Goal: Task Accomplishment & Management: Use online tool/utility

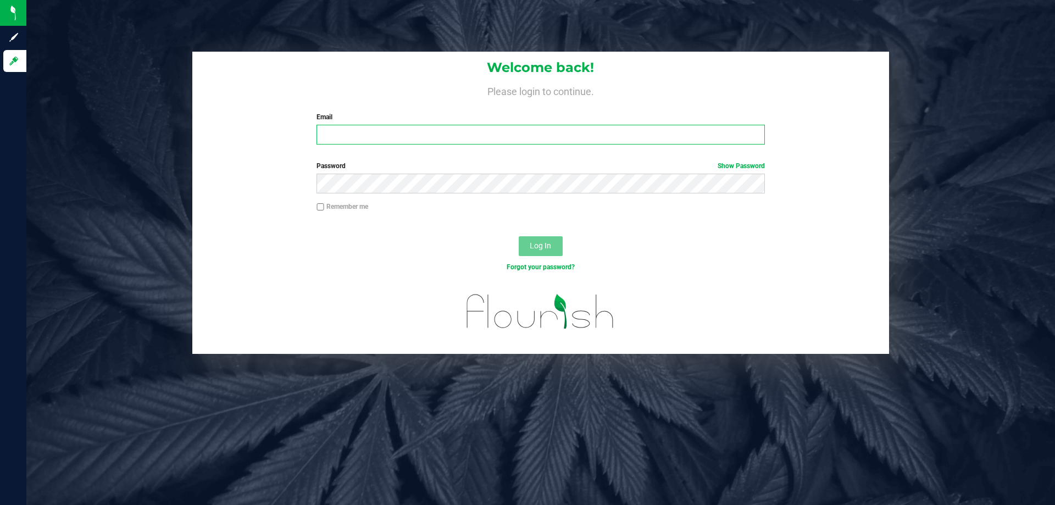
click at [418, 134] on input "Email" at bounding box center [541, 135] width 448 height 20
type input "[EMAIL_ADDRESS][DOMAIN_NAME]"
click at [519, 236] on button "Log In" at bounding box center [541, 246] width 44 height 20
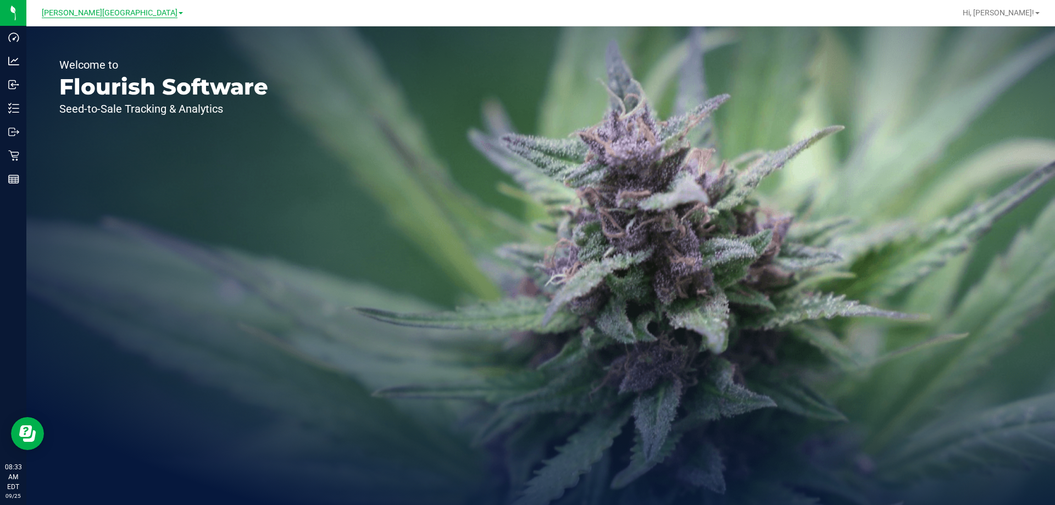
click at [119, 14] on span "[PERSON_NAME][GEOGRAPHIC_DATA]" at bounding box center [110, 13] width 136 height 10
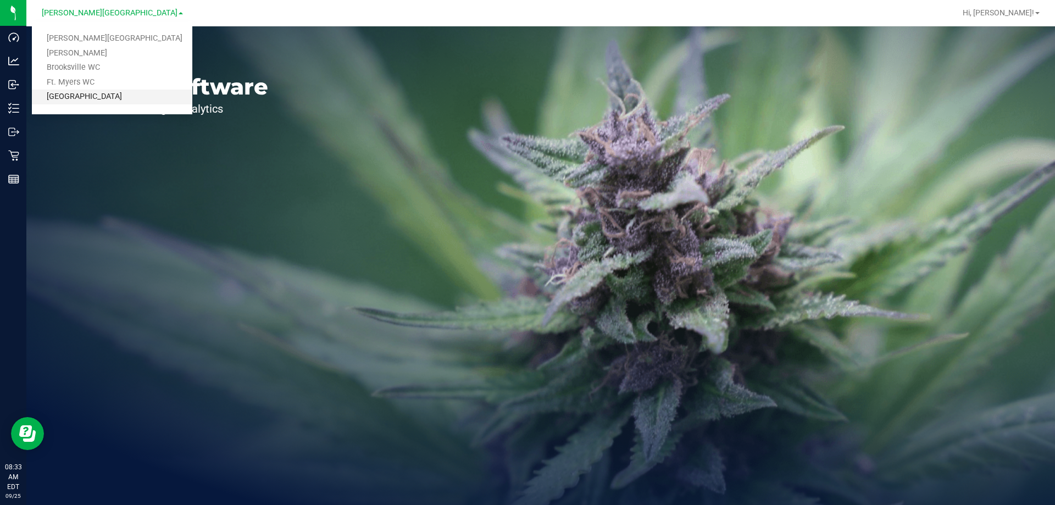
click at [96, 93] on link "[GEOGRAPHIC_DATA]" at bounding box center [112, 97] width 161 height 15
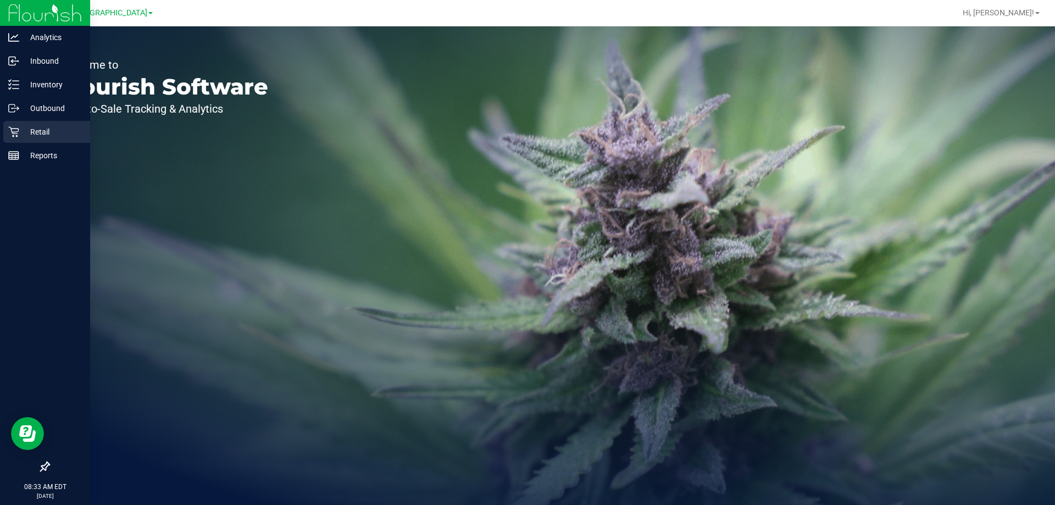
click at [29, 130] on p "Retail" at bounding box center [52, 131] width 66 height 13
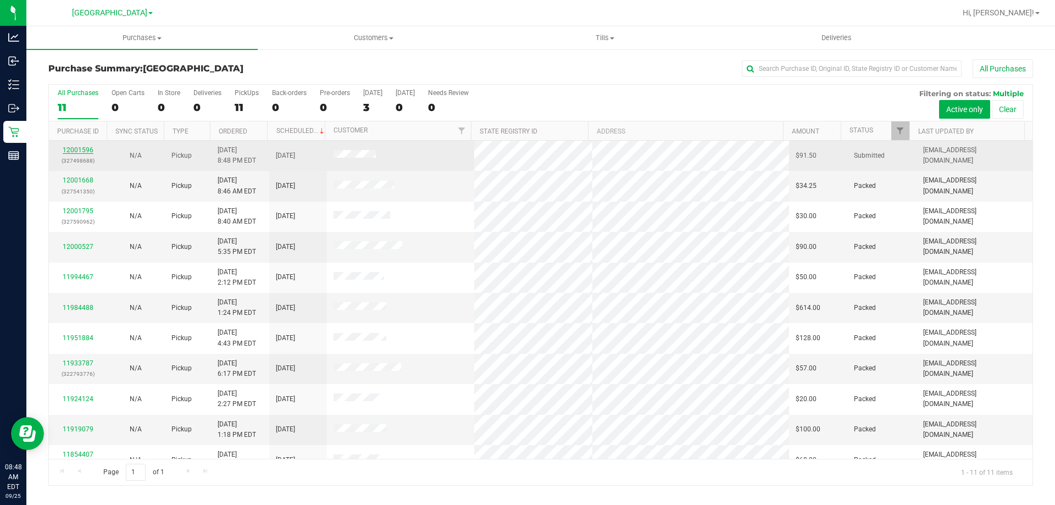
click at [77, 147] on link "12001596" at bounding box center [78, 150] width 31 height 8
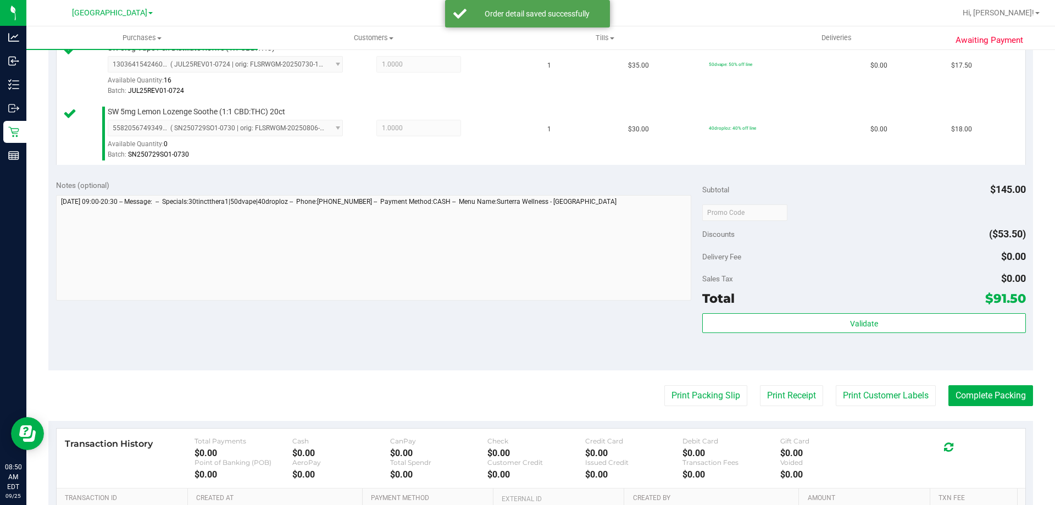
scroll to position [385, 0]
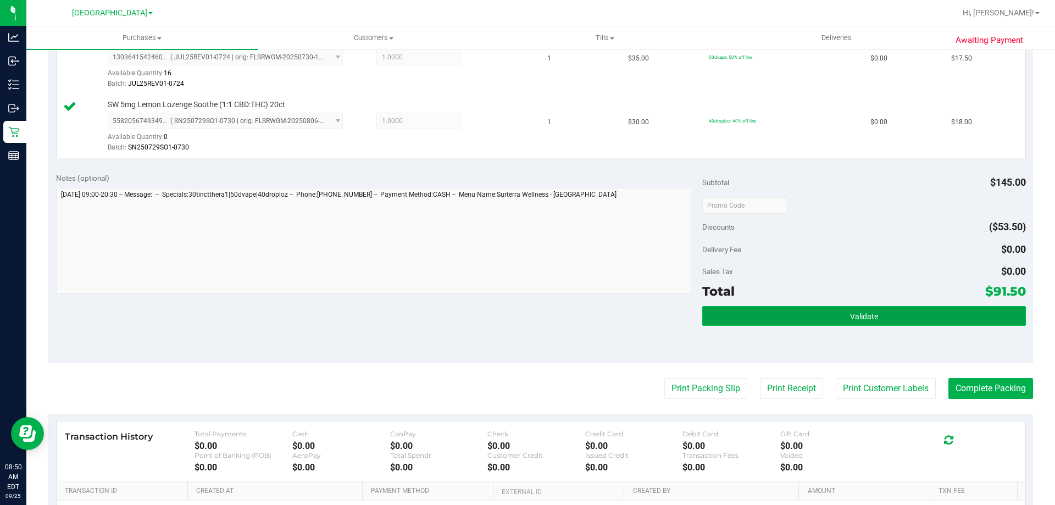
click at [867, 321] on span "Validate" at bounding box center [864, 316] width 28 height 9
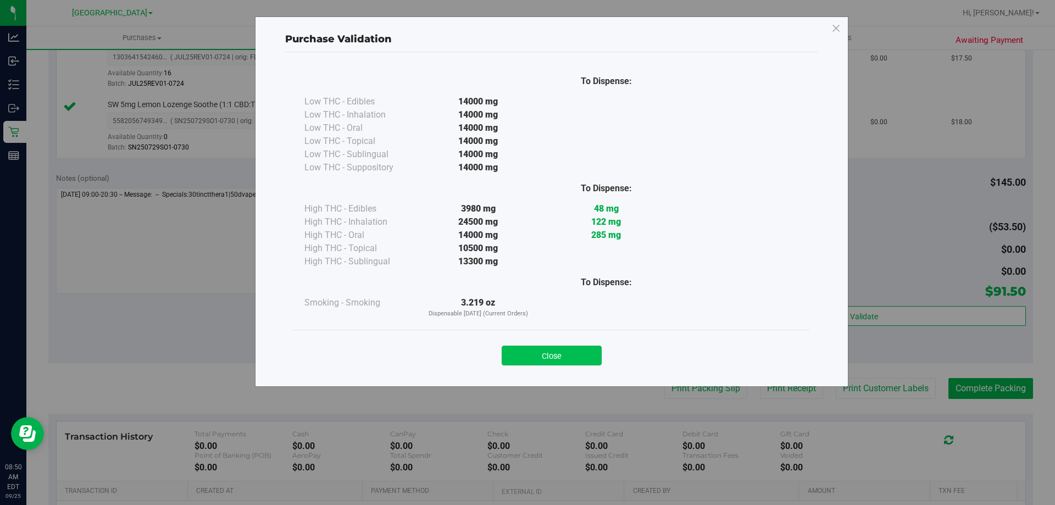
click at [561, 350] on button "Close" at bounding box center [552, 356] width 100 height 20
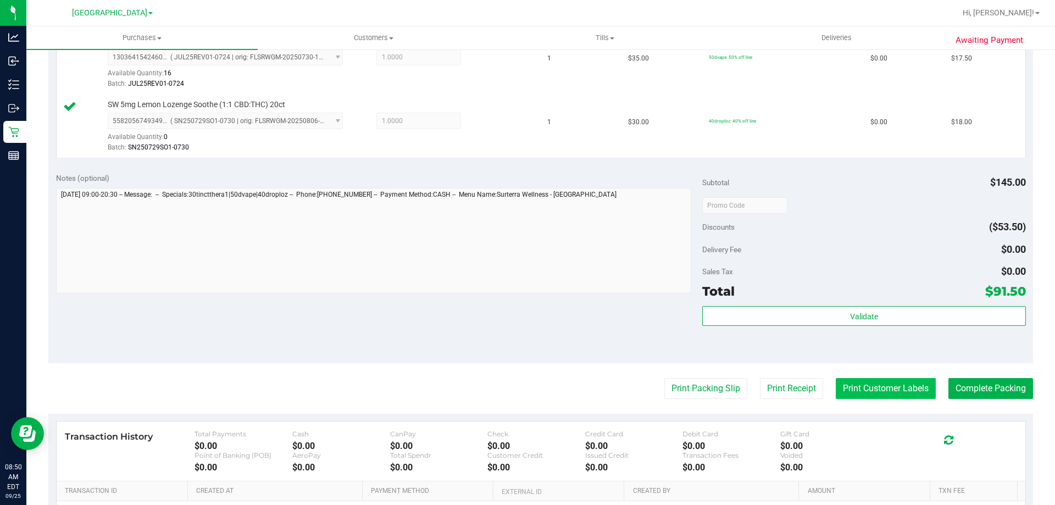
click at [869, 386] on button "Print Customer Labels" at bounding box center [886, 388] width 100 height 21
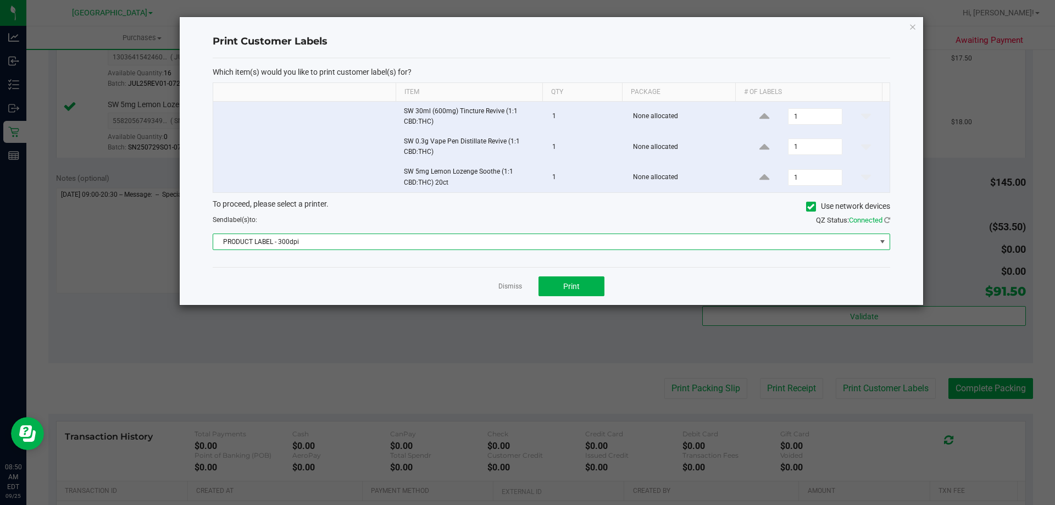
click at [886, 244] on span at bounding box center [882, 241] width 9 height 9
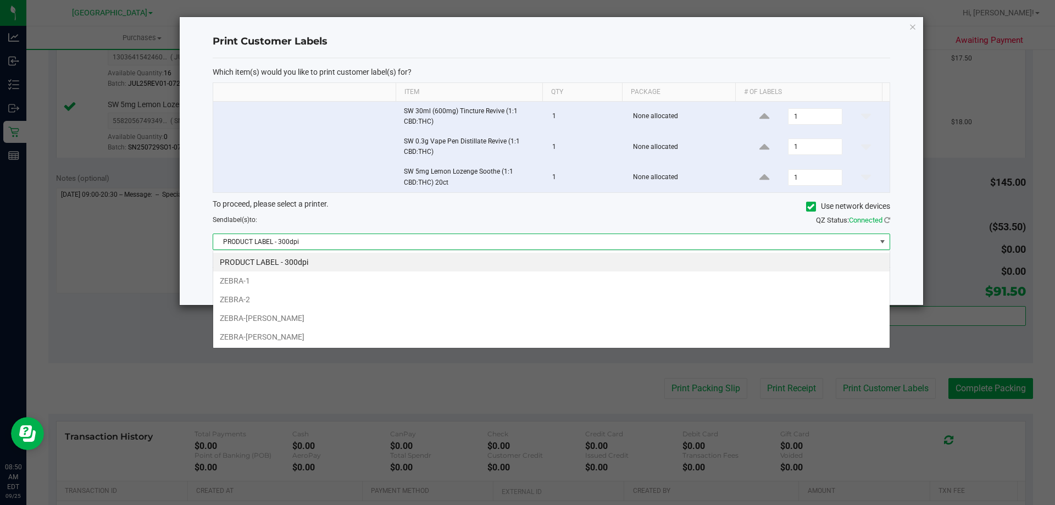
scroll to position [16, 677]
click at [432, 327] on li "ZEBRA-[PERSON_NAME]" at bounding box center [551, 318] width 677 height 19
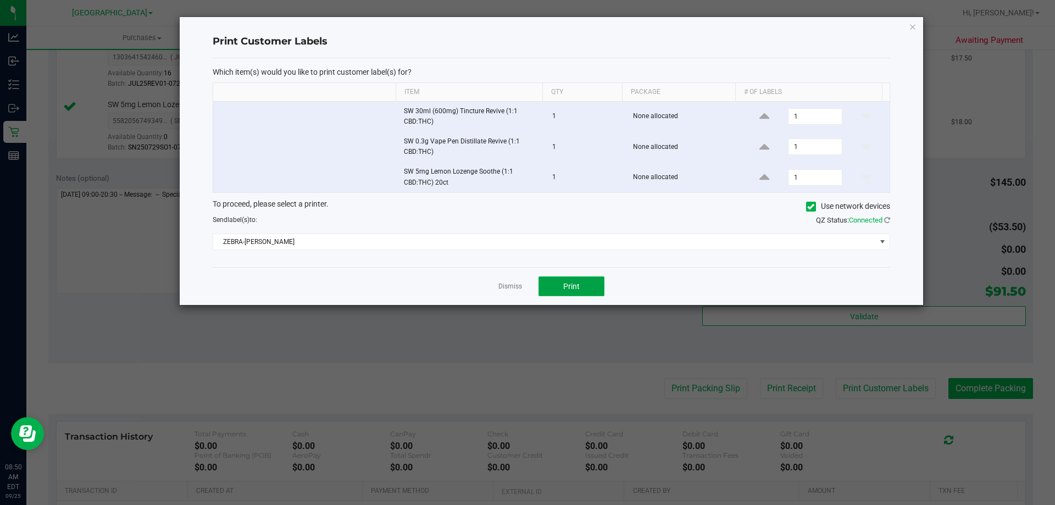
click at [577, 283] on span "Print" at bounding box center [571, 286] width 16 height 9
click at [575, 286] on span "Print" at bounding box center [571, 286] width 16 height 9
click at [506, 286] on link "Dismiss" at bounding box center [511, 286] width 24 height 9
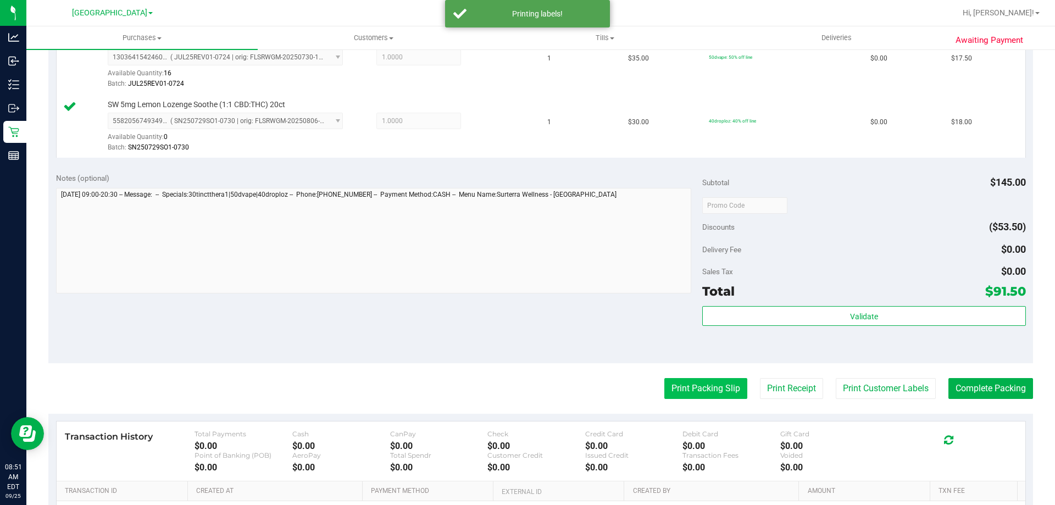
click at [711, 383] on button "Print Packing Slip" at bounding box center [706, 388] width 83 height 21
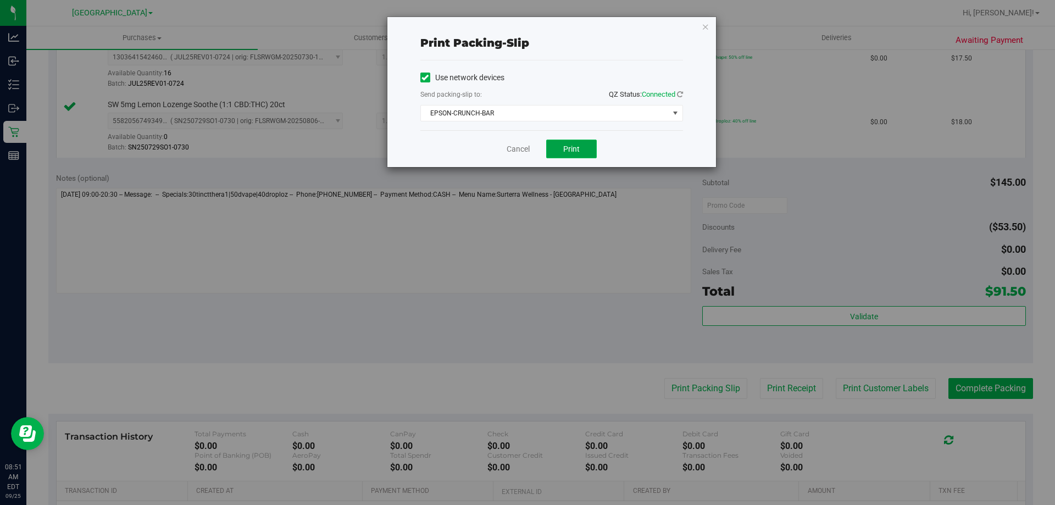
click at [571, 145] on span "Print" at bounding box center [571, 149] width 16 height 9
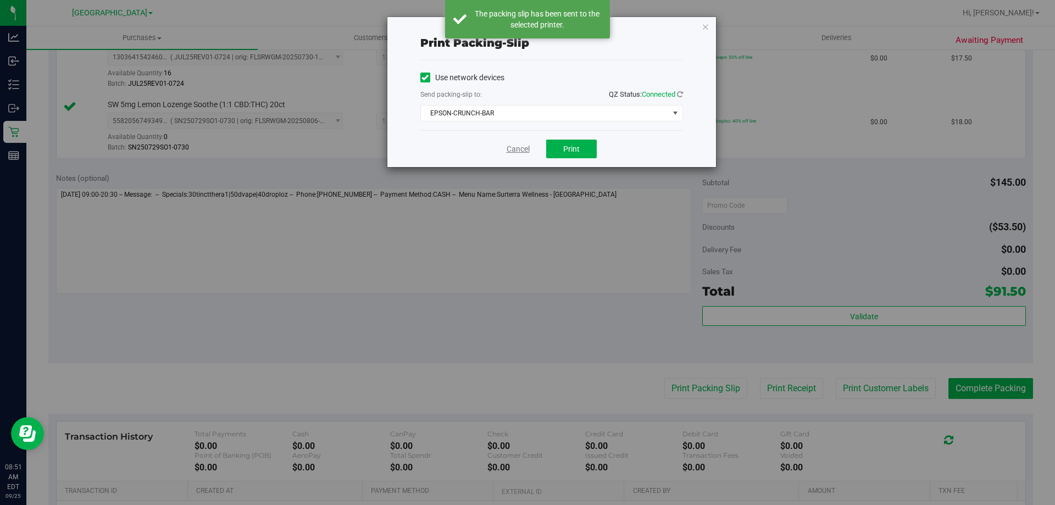
click at [525, 149] on link "Cancel" at bounding box center [518, 149] width 23 height 12
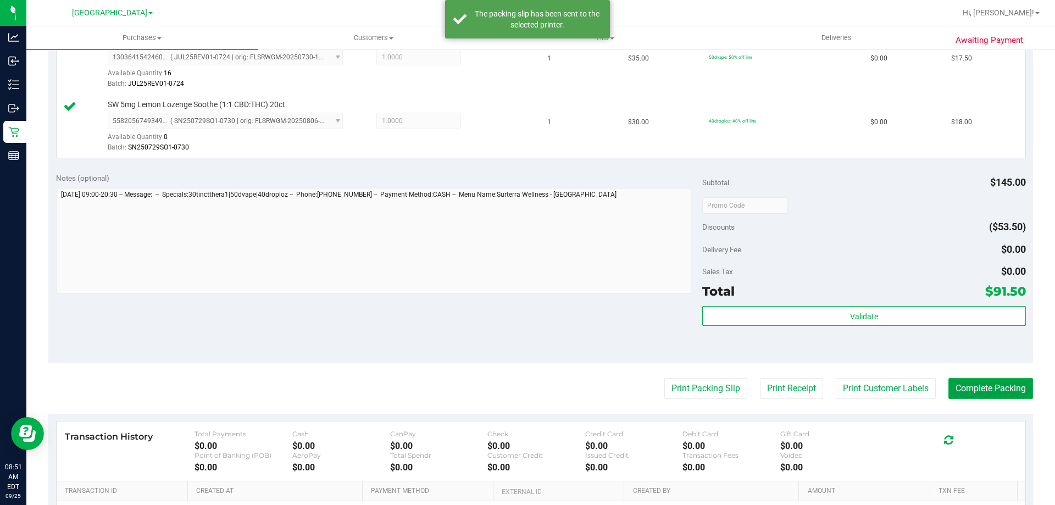
click at [991, 385] on button "Complete Packing" at bounding box center [991, 388] width 85 height 21
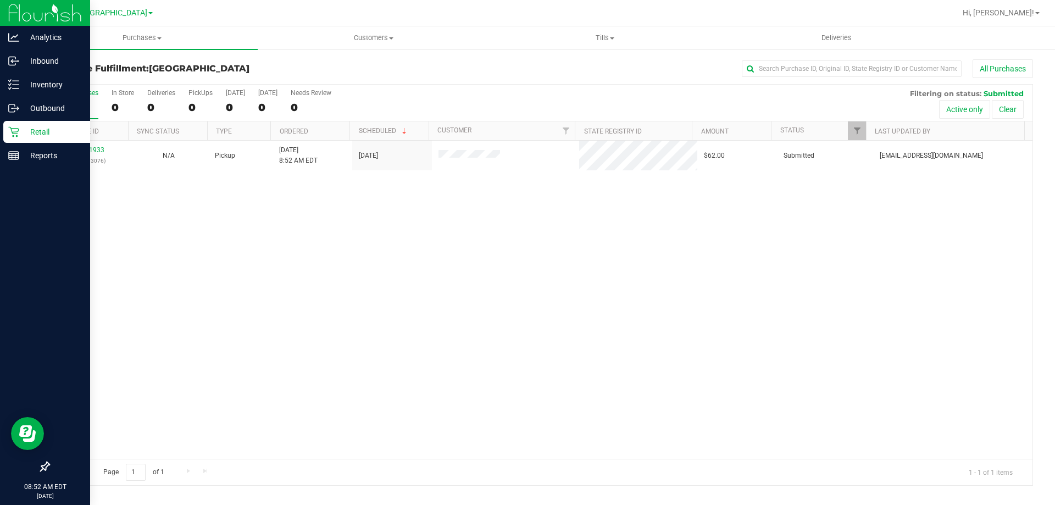
click at [39, 131] on p "Retail" at bounding box center [52, 131] width 66 height 13
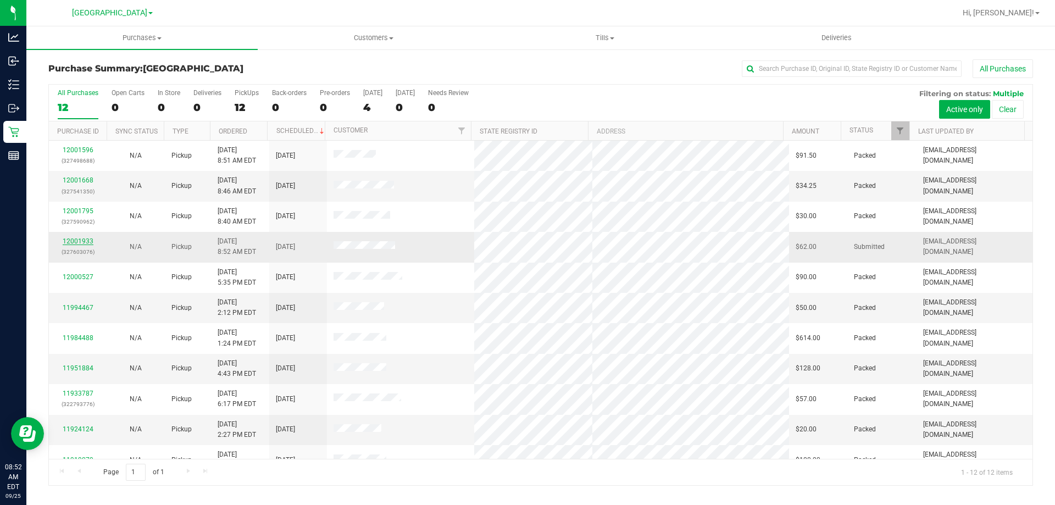
click at [79, 241] on link "12001933" at bounding box center [78, 241] width 31 height 8
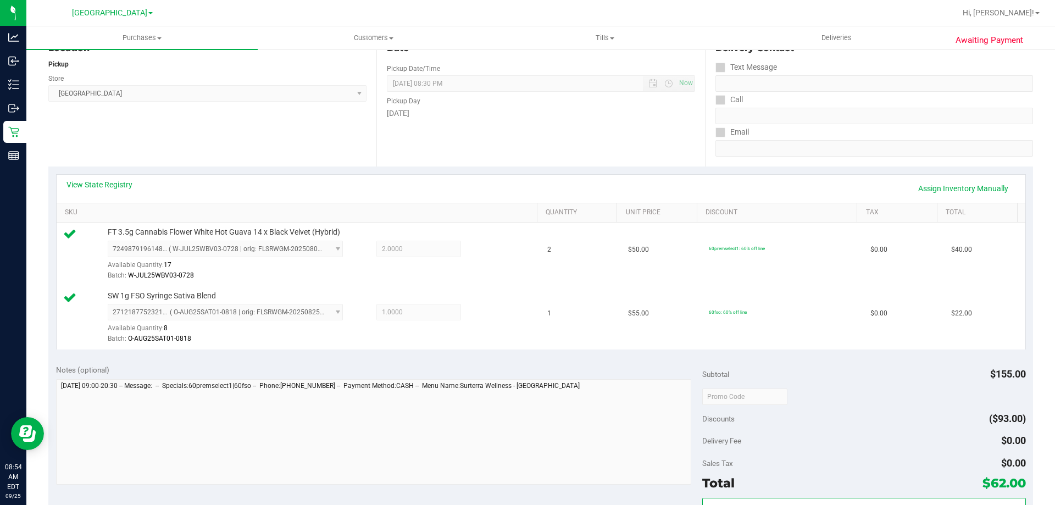
scroll to position [275, 0]
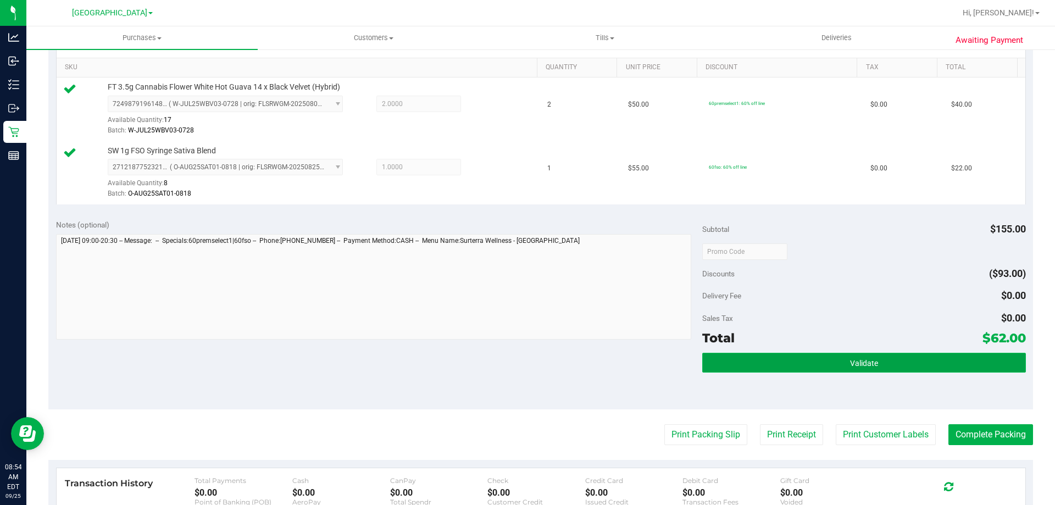
click at [874, 363] on button "Validate" at bounding box center [864, 363] width 323 height 20
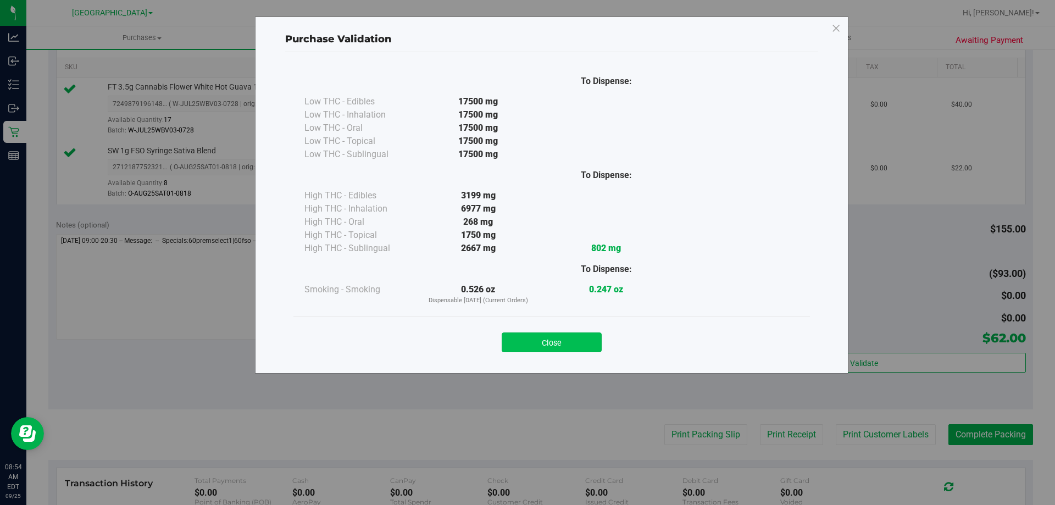
click at [552, 338] on button "Close" at bounding box center [552, 343] width 100 height 20
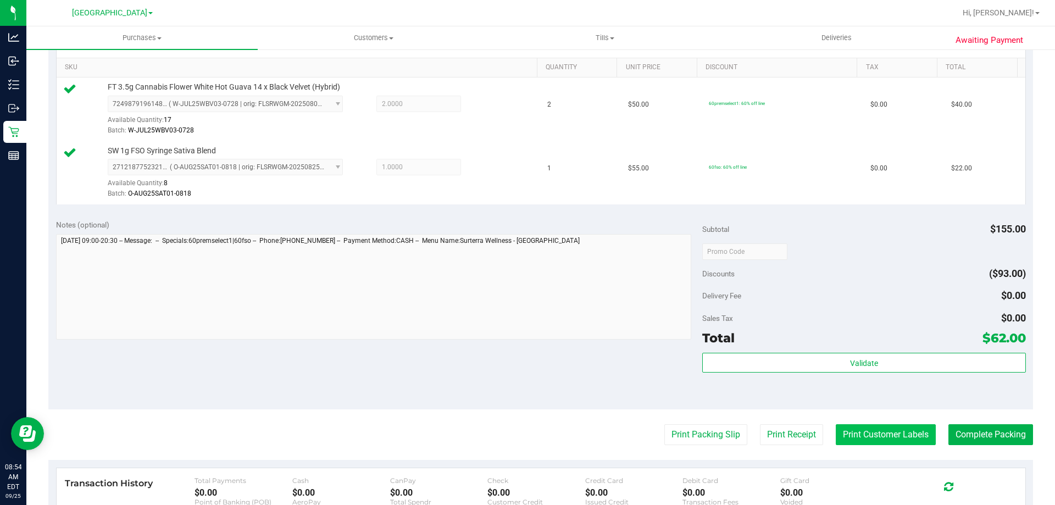
click at [898, 430] on button "Print Customer Labels" at bounding box center [886, 434] width 100 height 21
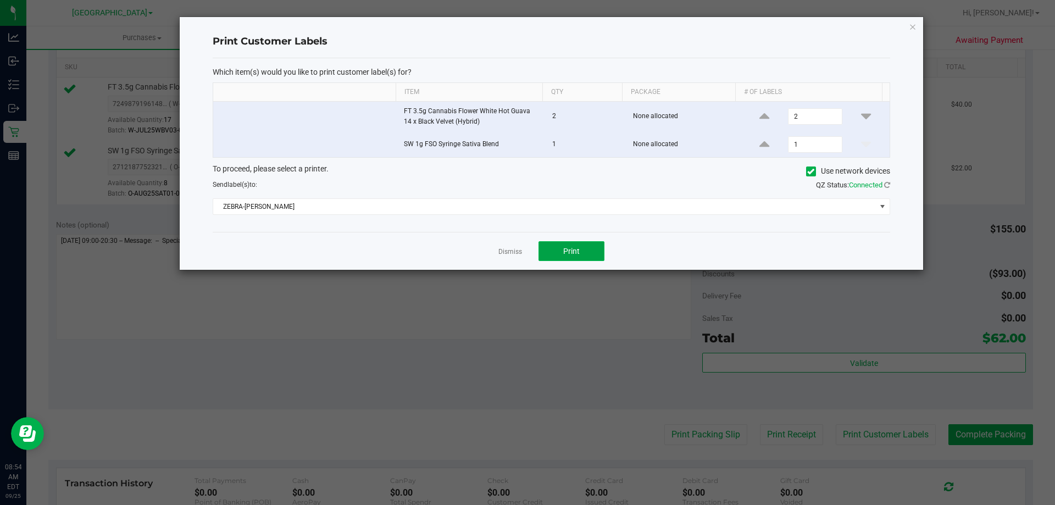
click at [552, 258] on button "Print" at bounding box center [572, 251] width 66 height 20
click at [515, 253] on link "Dismiss" at bounding box center [511, 251] width 24 height 9
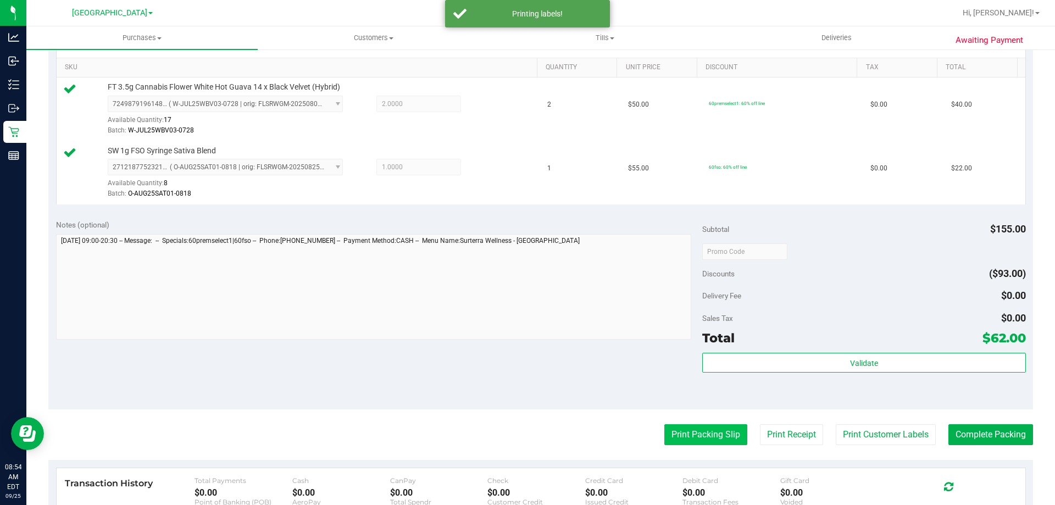
click at [672, 435] on button "Print Packing Slip" at bounding box center [706, 434] width 83 height 21
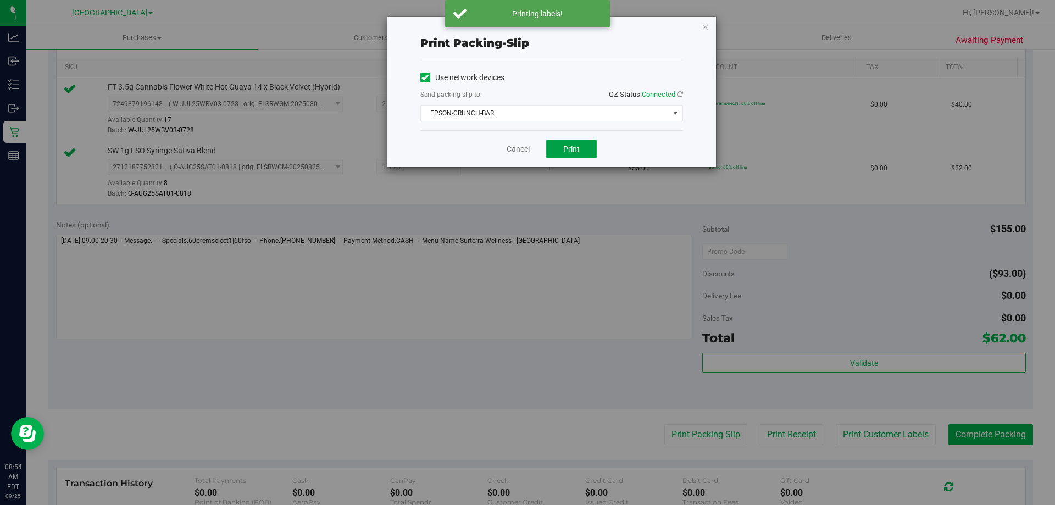
click at [576, 143] on button "Print" at bounding box center [571, 149] width 51 height 19
click at [516, 146] on link "Cancel" at bounding box center [518, 149] width 23 height 12
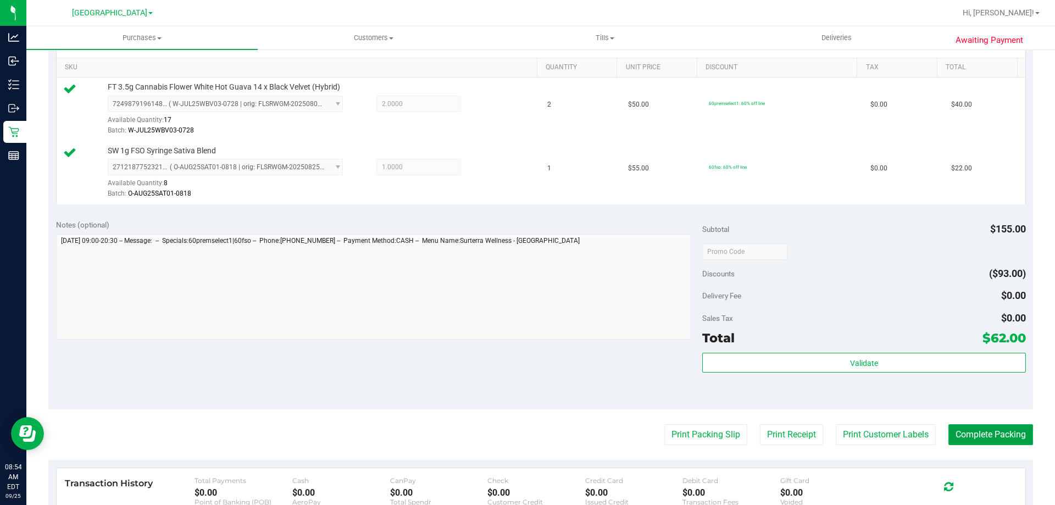
click at [977, 434] on button "Complete Packing" at bounding box center [991, 434] width 85 height 21
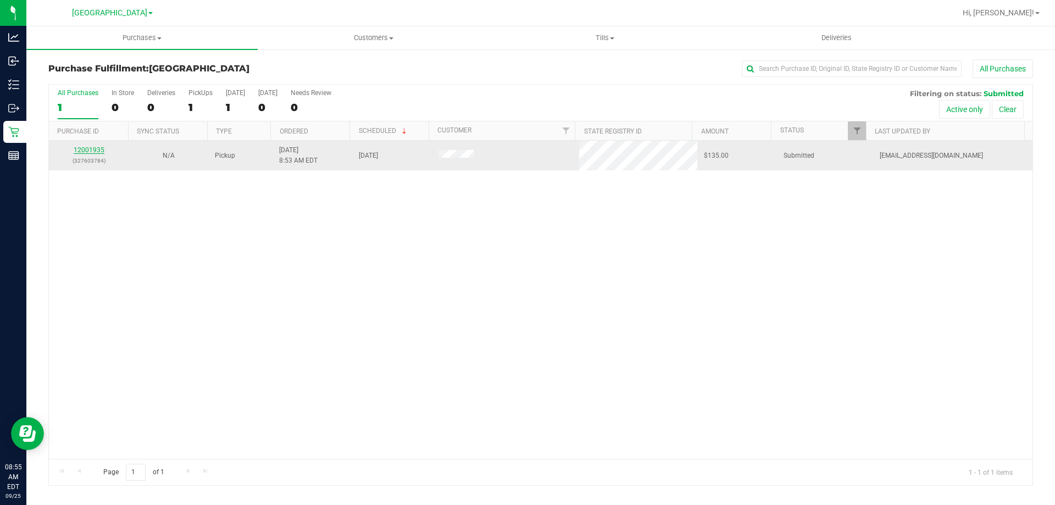
click at [88, 152] on link "12001935" at bounding box center [89, 150] width 31 height 8
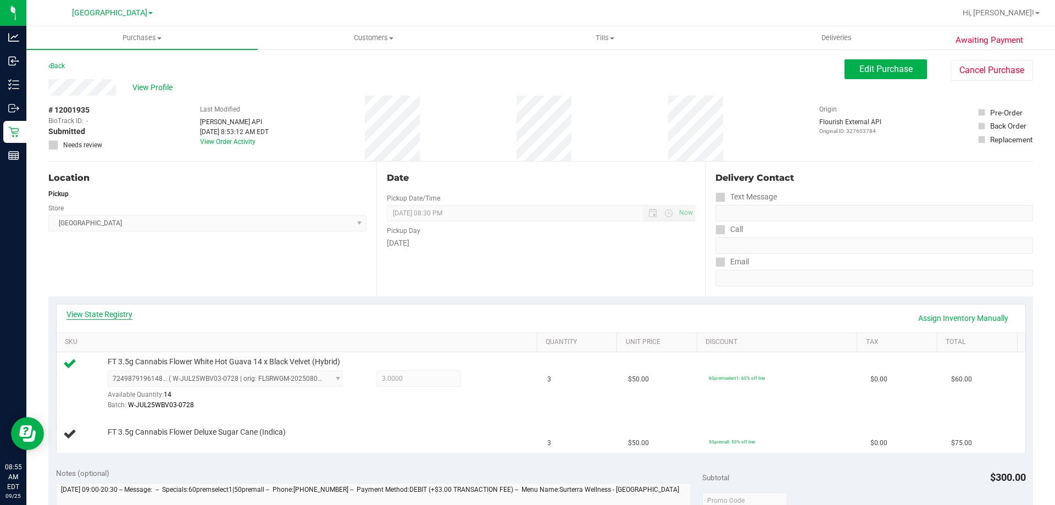
click at [84, 312] on link "View State Registry" at bounding box center [100, 314] width 66 height 11
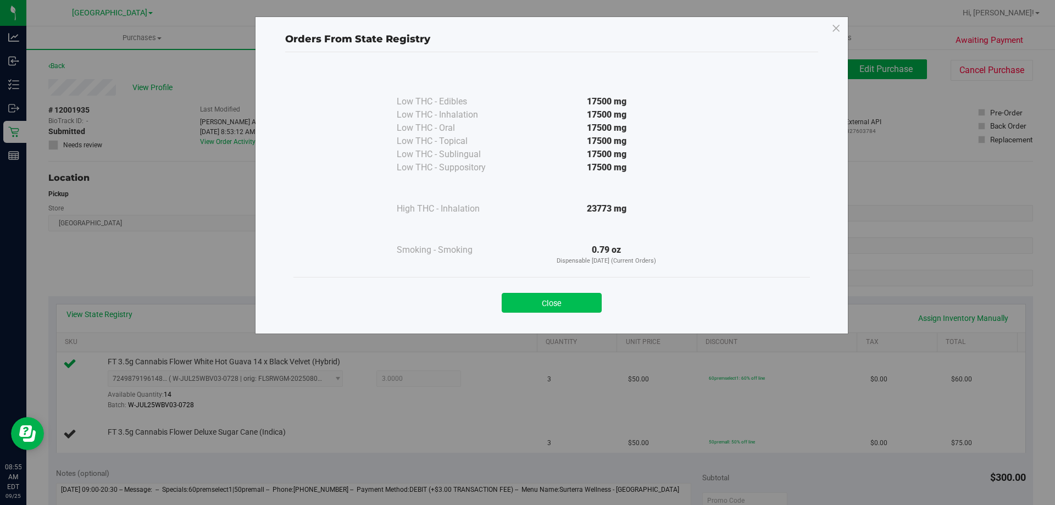
click at [544, 295] on button "Close" at bounding box center [552, 303] width 100 height 20
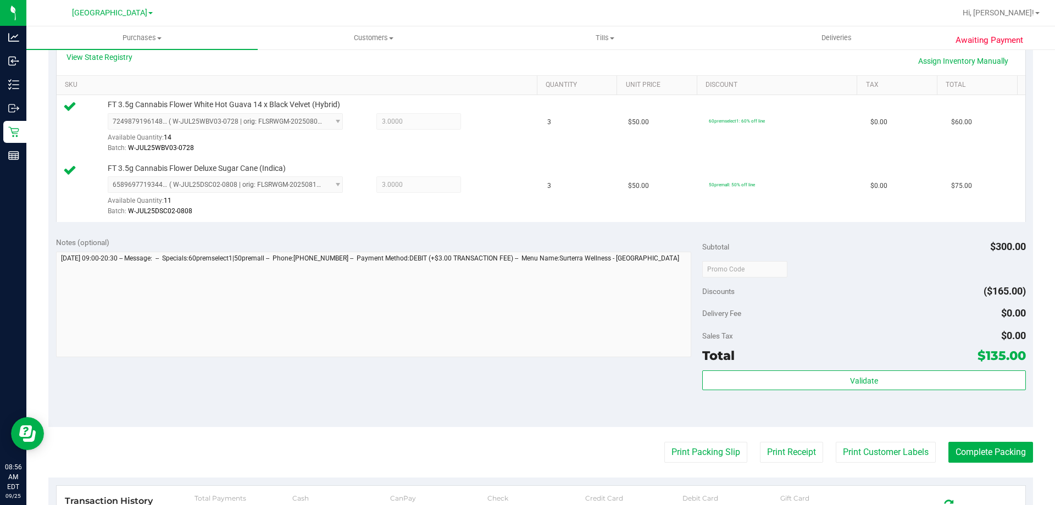
scroll to position [275, 0]
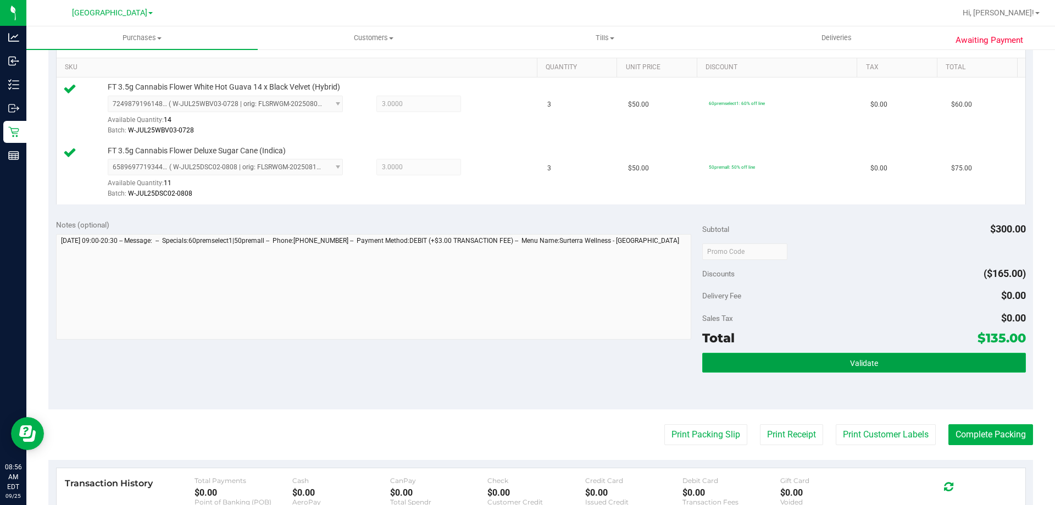
click at [852, 361] on span "Validate" at bounding box center [864, 363] width 28 height 9
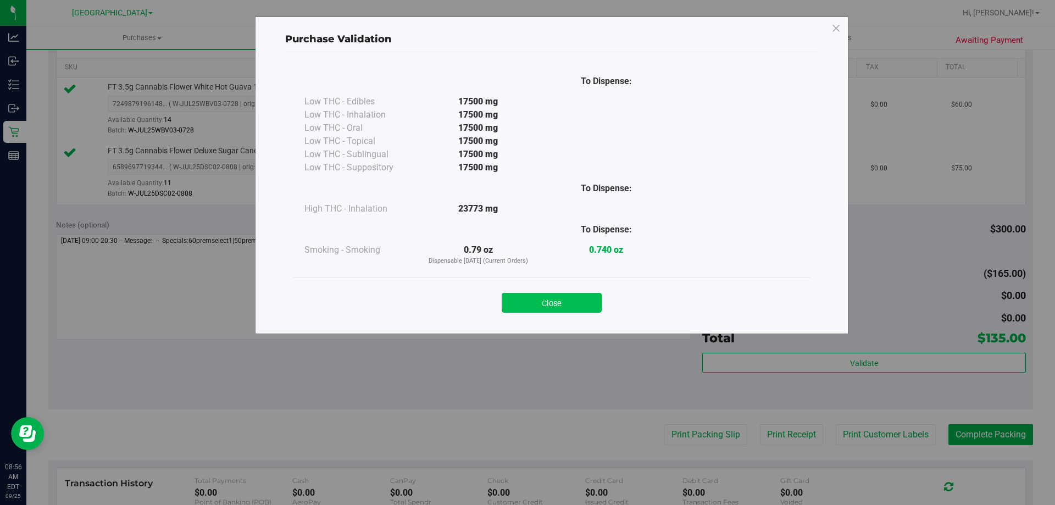
click at [554, 304] on button "Close" at bounding box center [552, 303] width 100 height 20
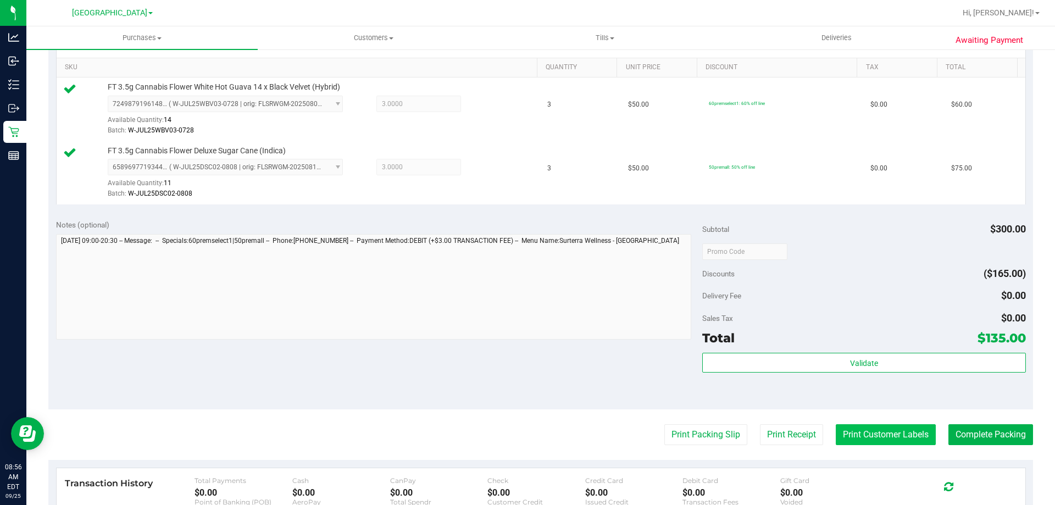
click at [839, 436] on button "Print Customer Labels" at bounding box center [886, 434] width 100 height 21
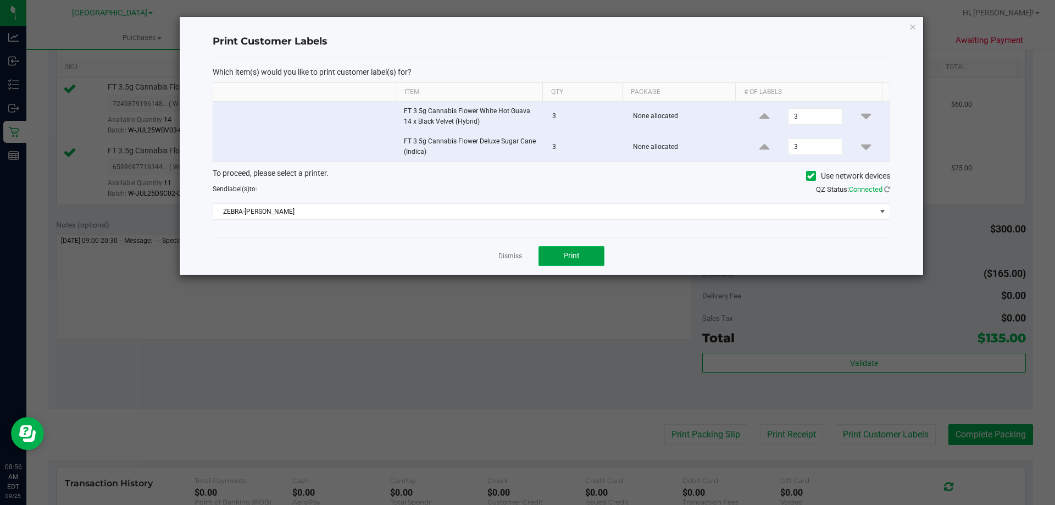
click at [584, 252] on button "Print" at bounding box center [572, 256] width 66 height 20
click at [517, 252] on link "Dismiss" at bounding box center [511, 256] width 24 height 9
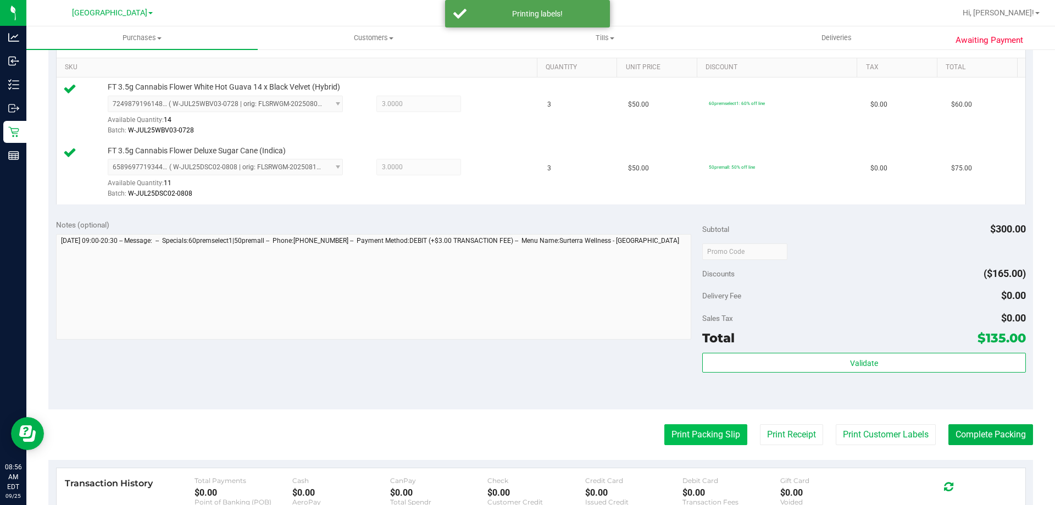
click at [684, 435] on button "Print Packing Slip" at bounding box center [706, 434] width 83 height 21
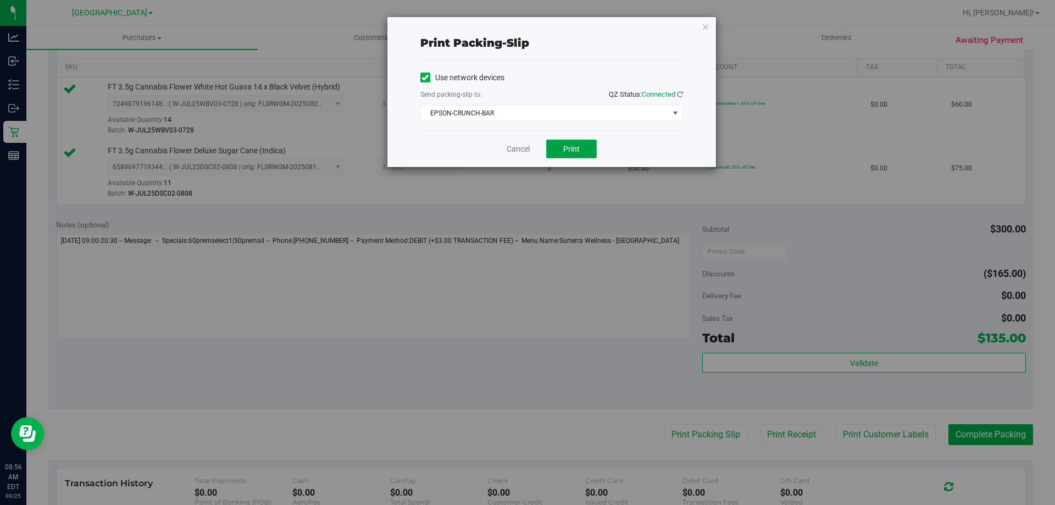
click at [572, 148] on span "Print" at bounding box center [571, 149] width 16 height 9
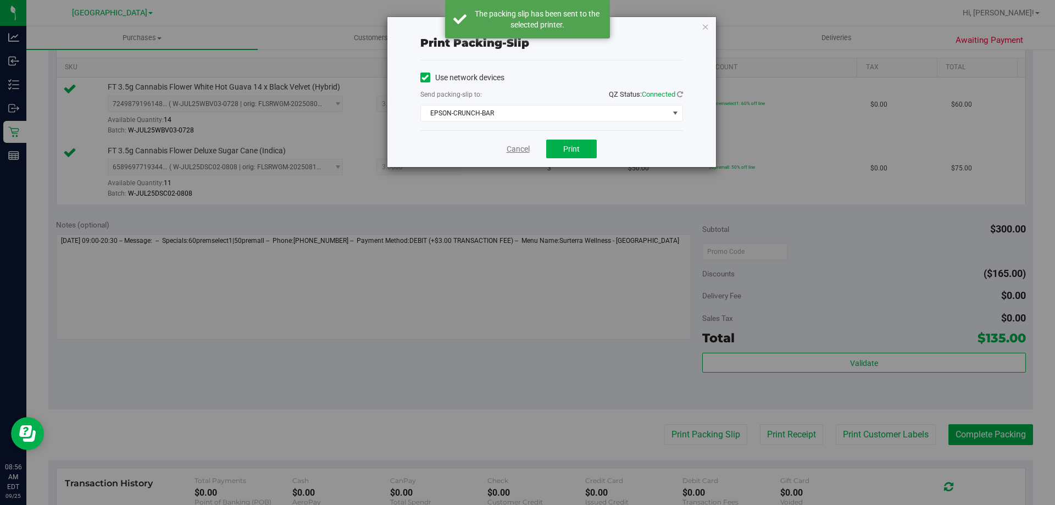
click at [513, 153] on link "Cancel" at bounding box center [518, 149] width 23 height 12
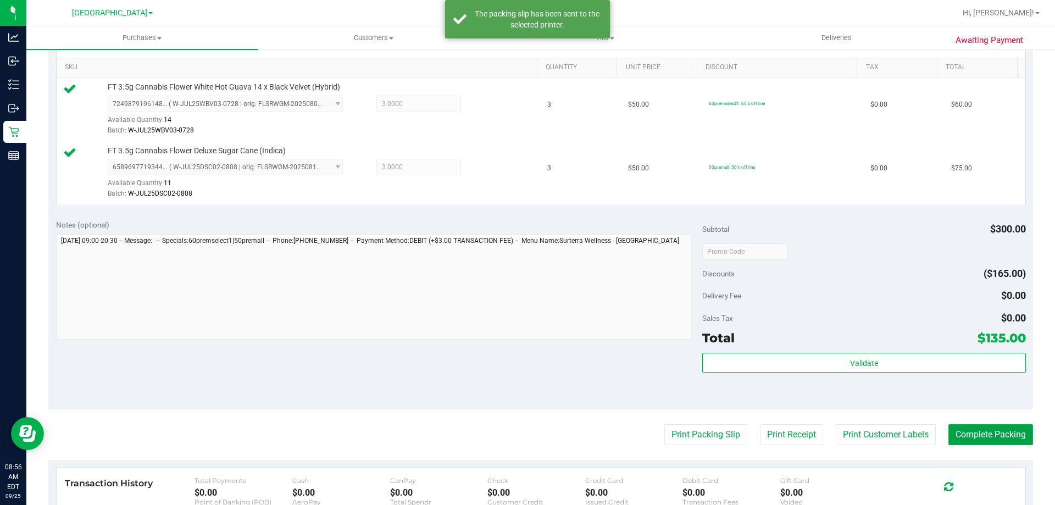
click at [985, 439] on button "Complete Packing" at bounding box center [991, 434] width 85 height 21
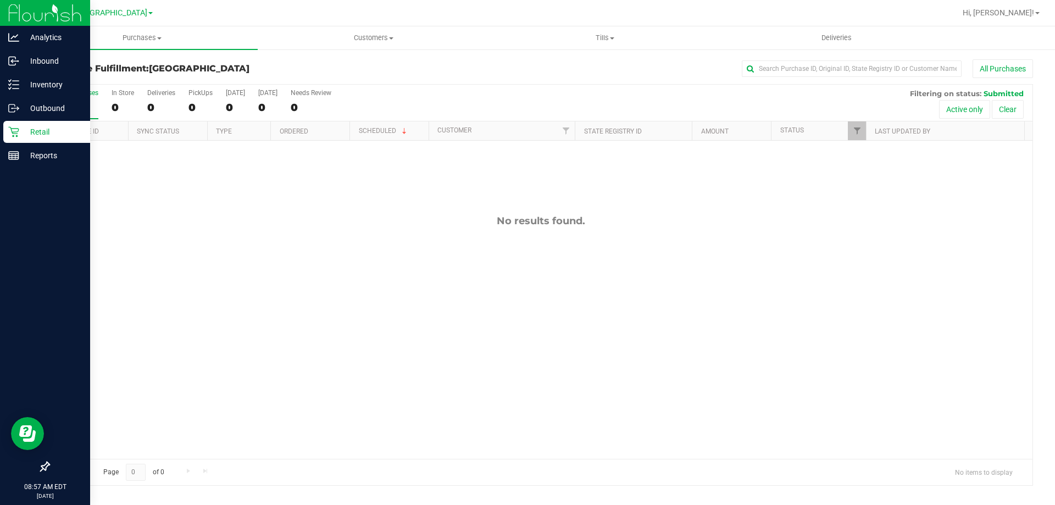
click at [12, 136] on icon at bounding box center [13, 131] width 11 height 11
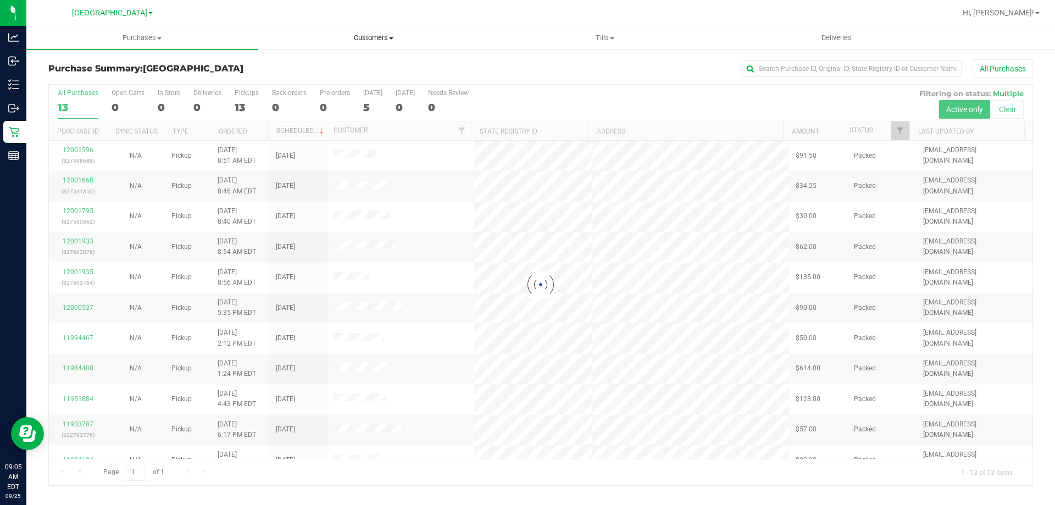
click at [375, 40] on span "Customers" at bounding box center [373, 38] width 230 height 10
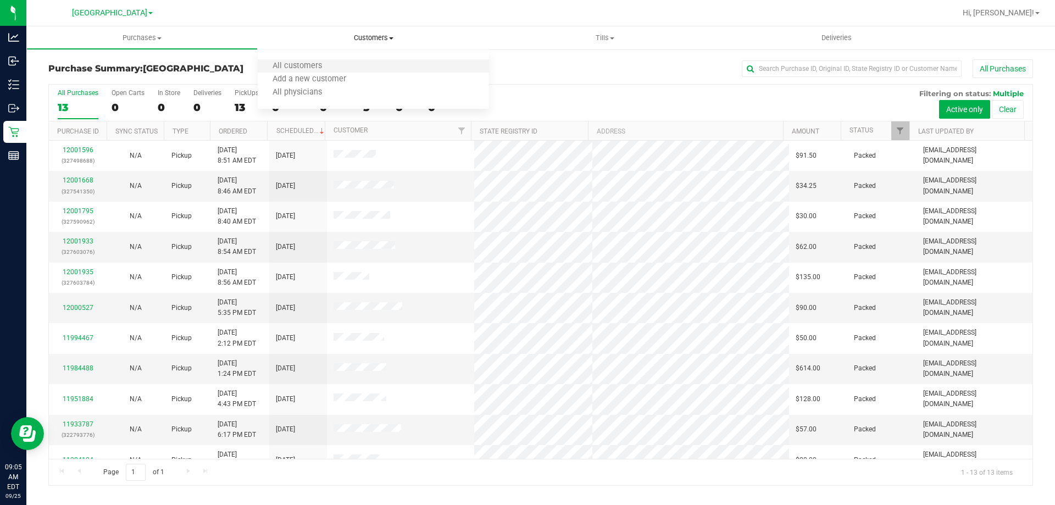
click at [349, 63] on li "All customers" at bounding box center [373, 66] width 231 height 13
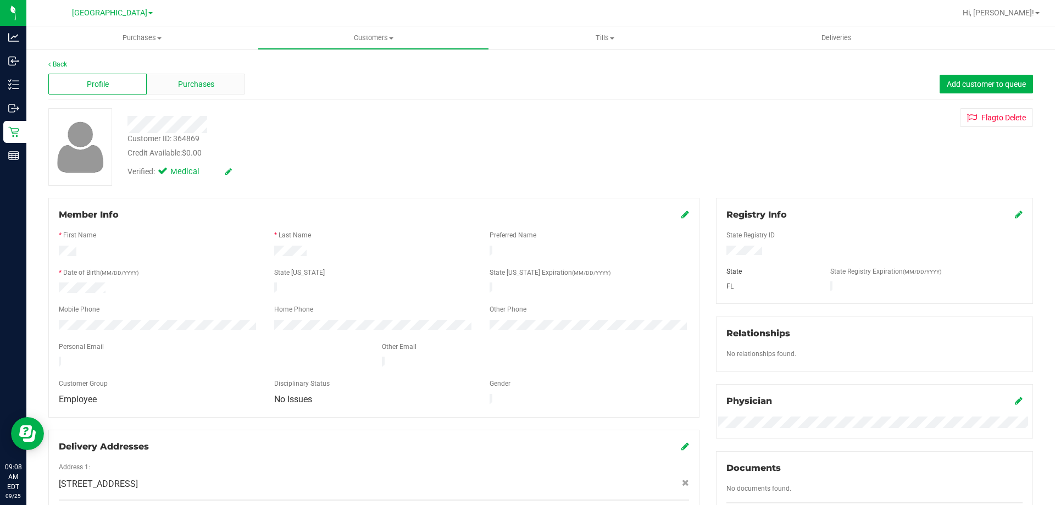
click at [187, 79] on span "Purchases" at bounding box center [196, 85] width 36 height 12
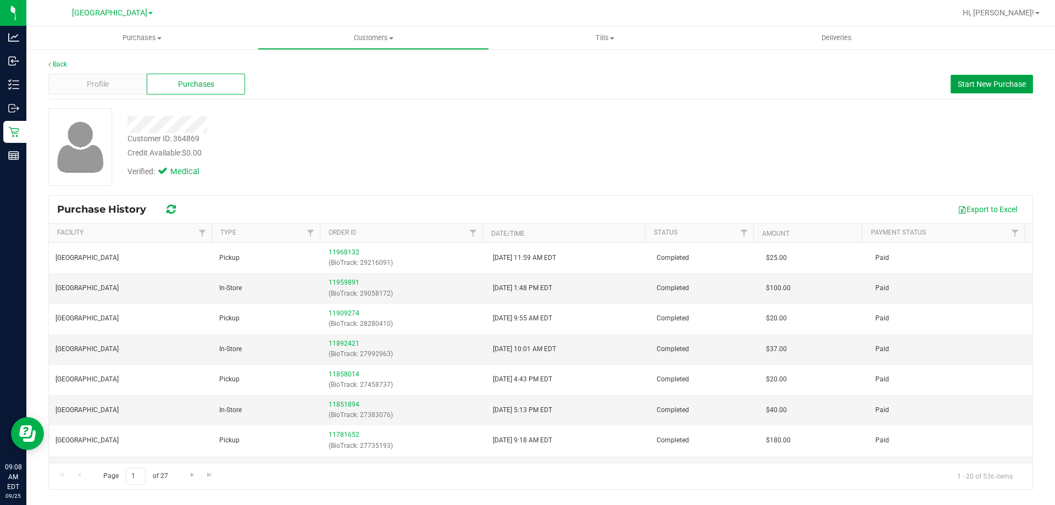
click at [993, 81] on span "Start New Purchase" at bounding box center [992, 84] width 68 height 9
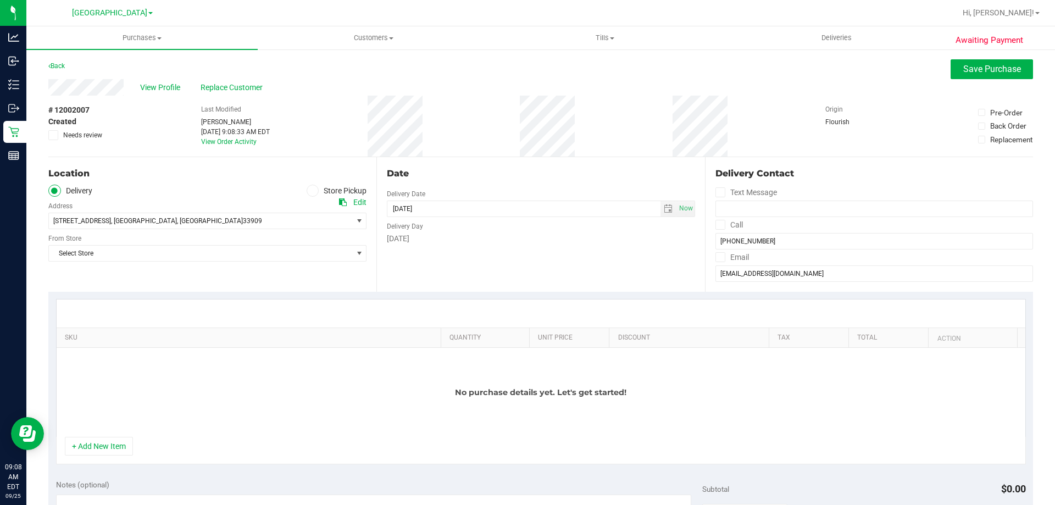
click at [311, 191] on icon at bounding box center [312, 191] width 7 height 0
click at [0, 0] on input "Store Pickup" at bounding box center [0, 0] width 0 height 0
click at [340, 222] on span "Select Store" at bounding box center [200, 220] width 303 height 15
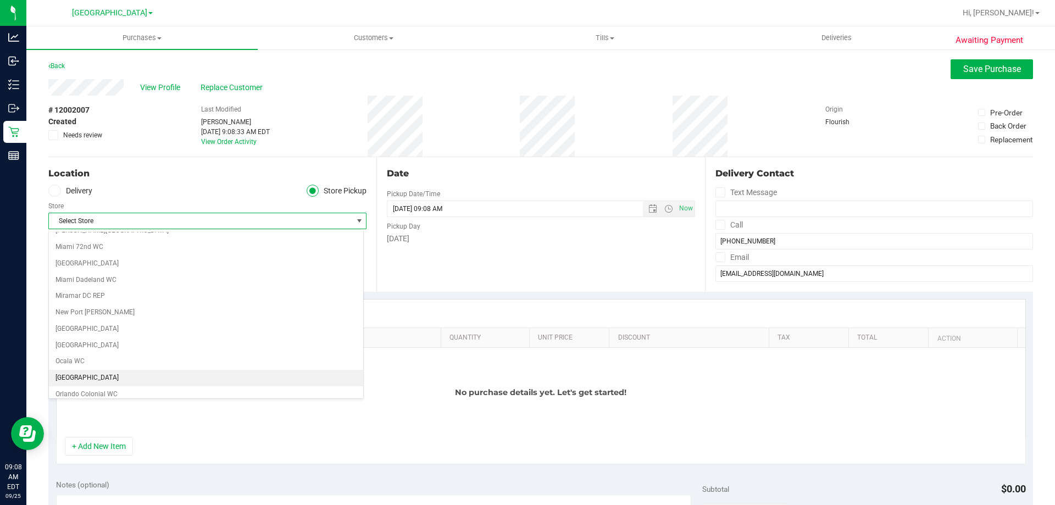
scroll to position [385, 0]
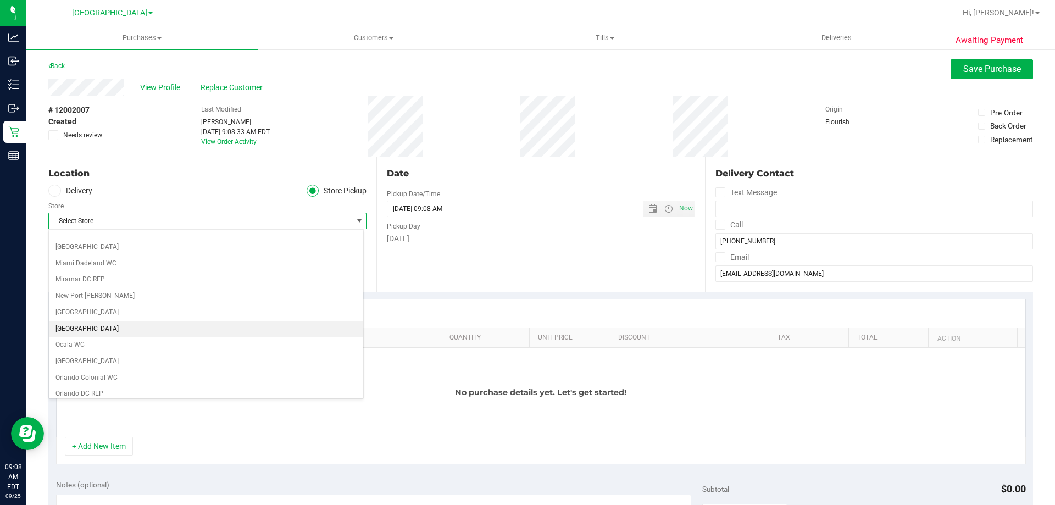
click at [77, 330] on li "[GEOGRAPHIC_DATA]" at bounding box center [206, 329] width 314 height 16
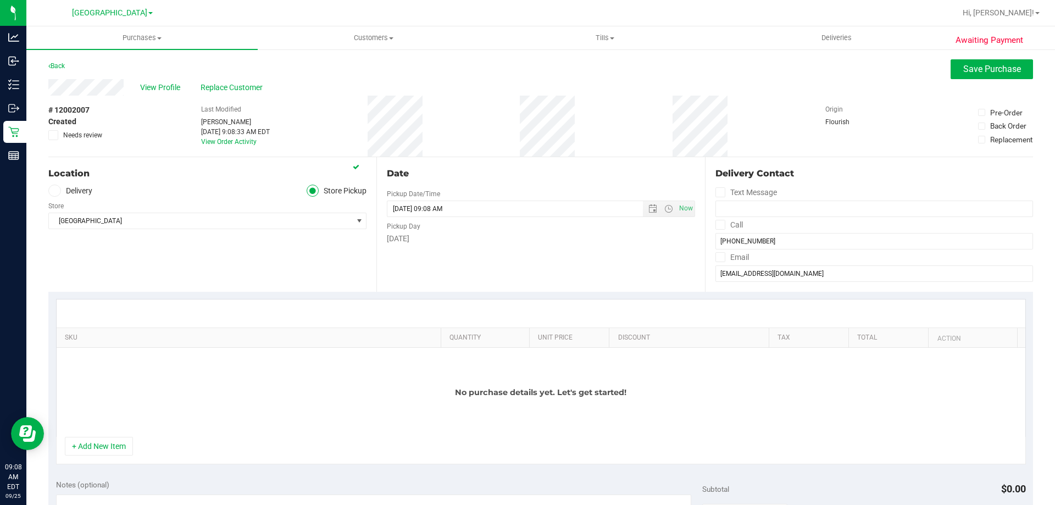
click at [334, 396] on div "No purchase details yet. Let's get started!" at bounding box center [541, 392] width 969 height 89
click at [115, 444] on button "+ Add New Item" at bounding box center [99, 446] width 68 height 19
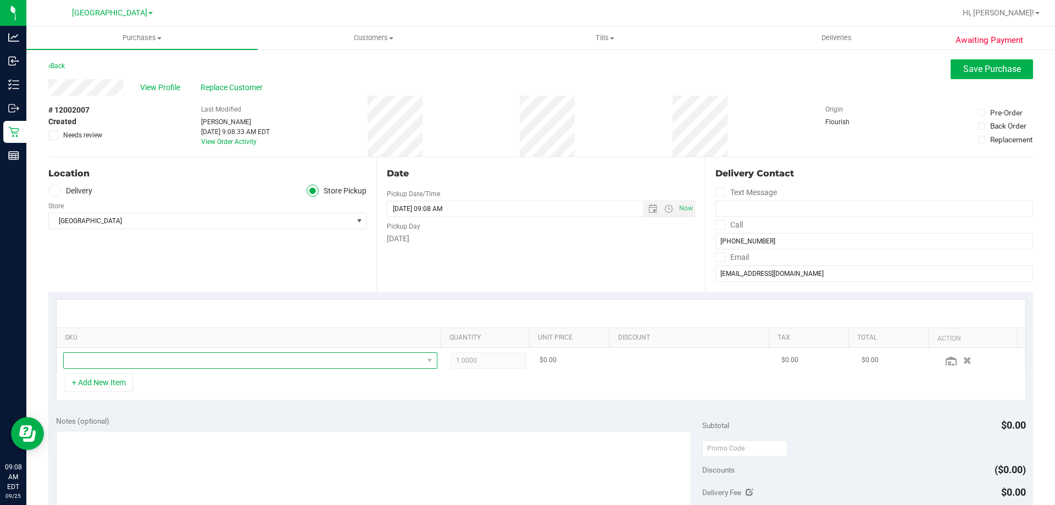
click at [306, 356] on span "NO DATA FOUND" at bounding box center [244, 360] width 360 height 15
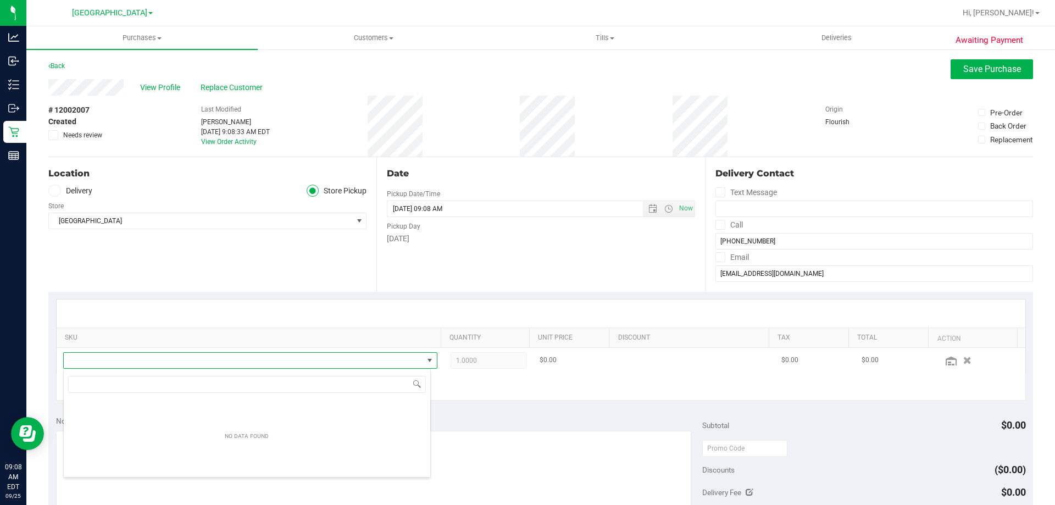
scroll to position [16, 364]
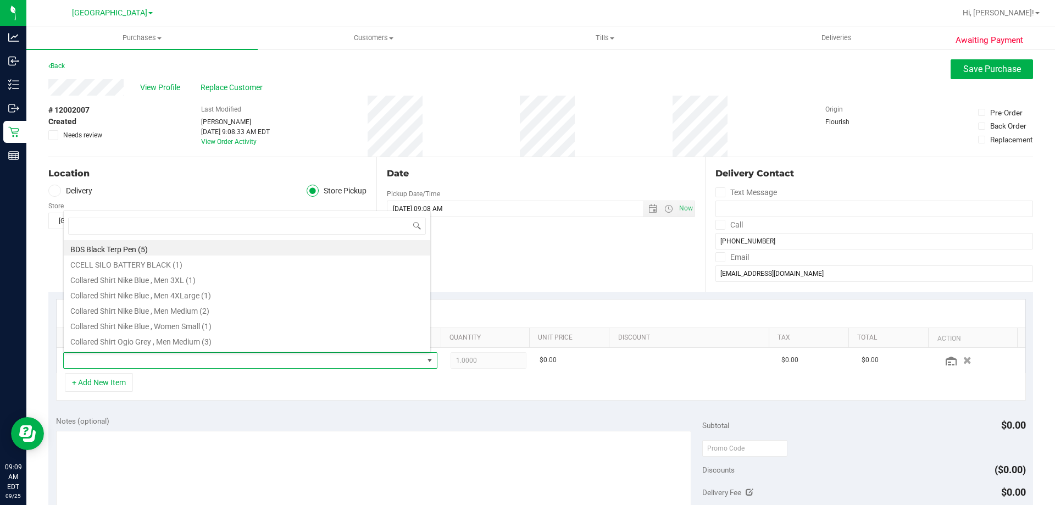
click at [468, 253] on div "Date Pickup Date/Time [DATE] Now [DATE] 09:08 AM Now Pickup Day [DATE]" at bounding box center [541, 224] width 328 height 135
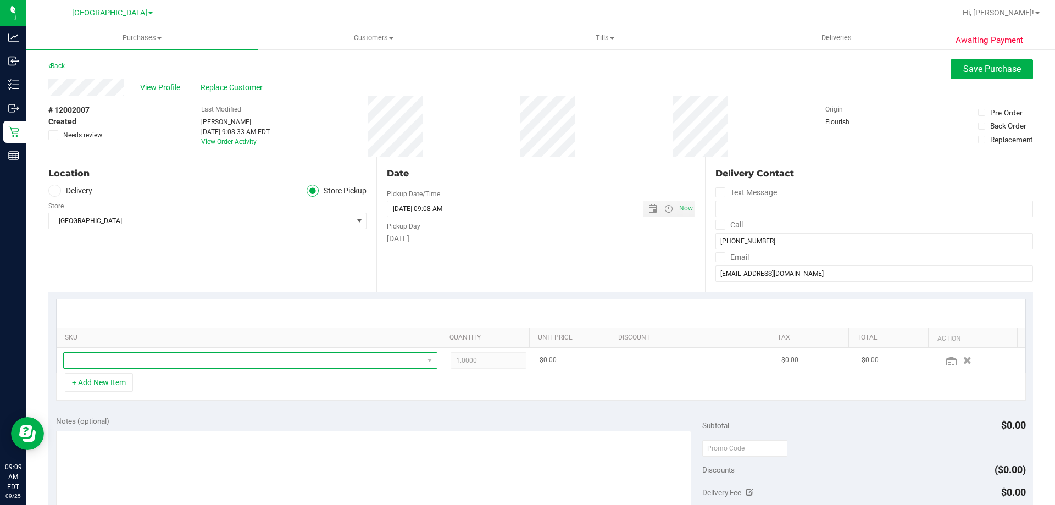
click at [139, 356] on span "NO DATA FOUND" at bounding box center [244, 360] width 360 height 15
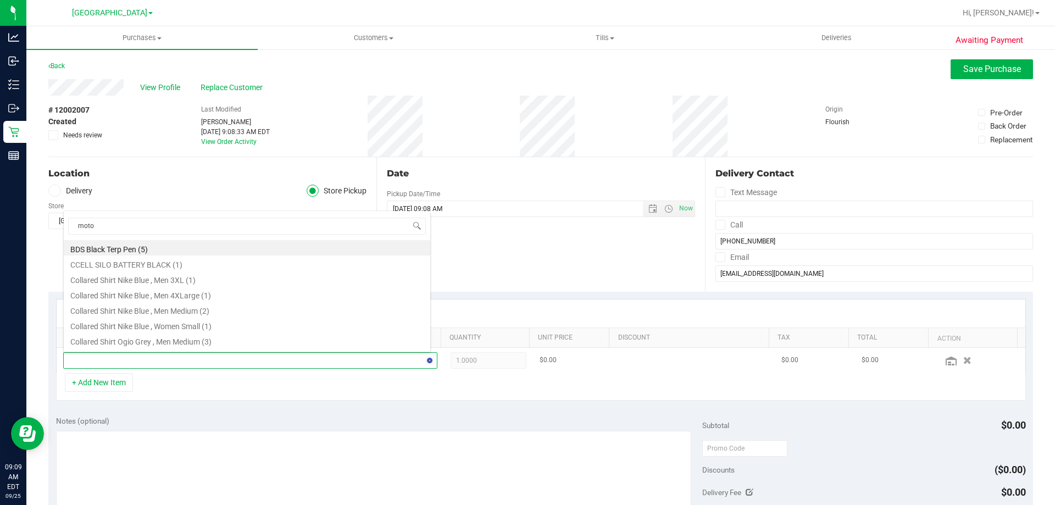
type input "motor"
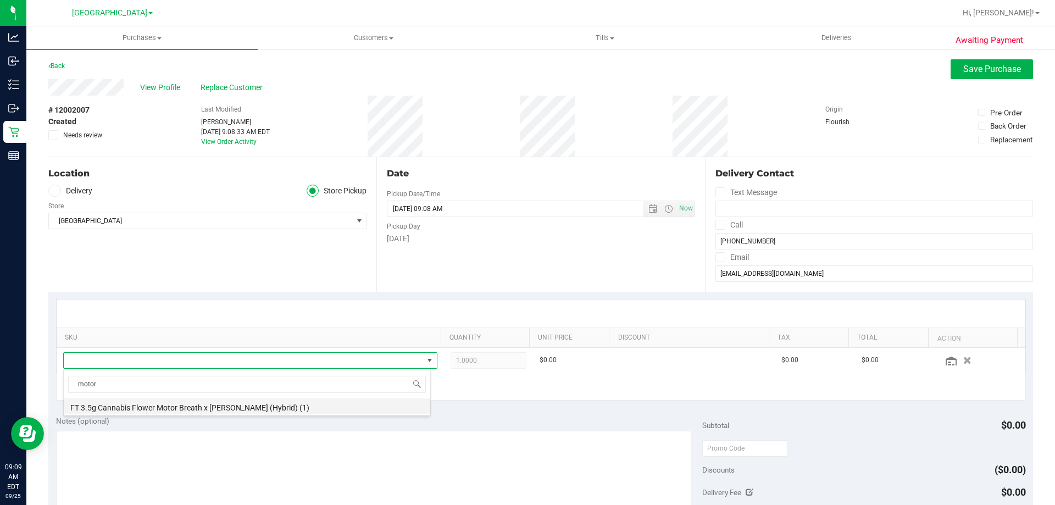
click at [170, 409] on li "FT 3.5g Cannabis Flower Motor Breath x [PERSON_NAME] (Hybrid) (1)" at bounding box center [247, 406] width 367 height 15
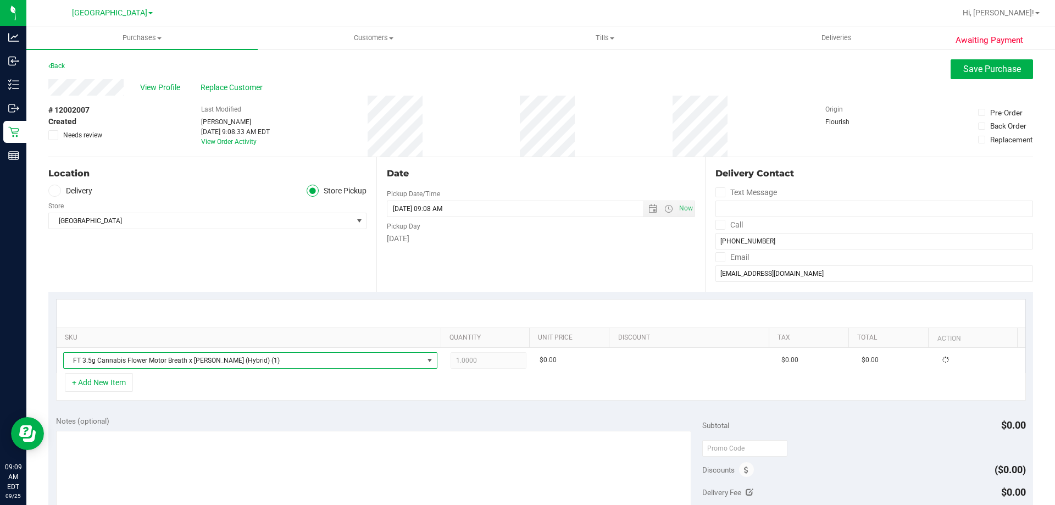
click at [230, 377] on div "+ Add New Item" at bounding box center [541, 386] width 970 height 27
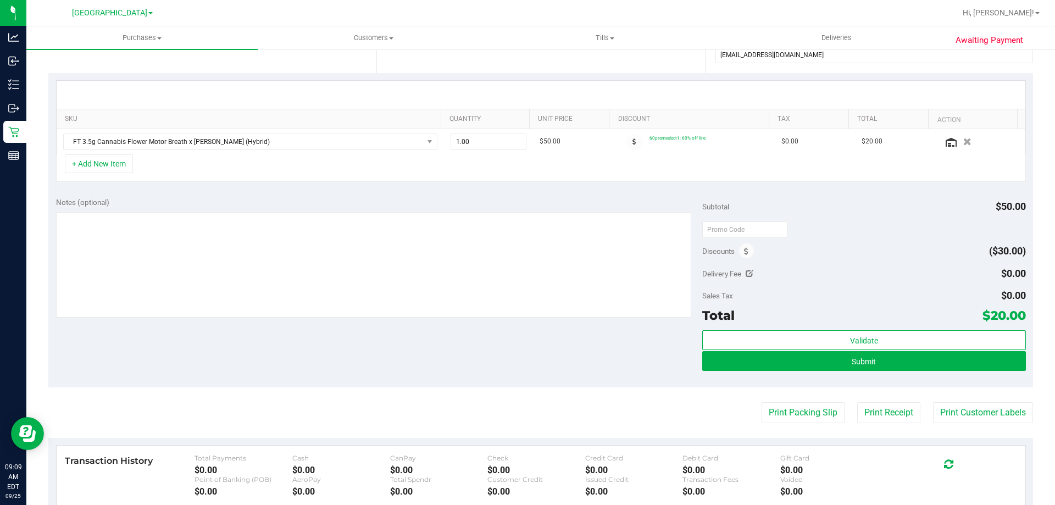
scroll to position [220, 0]
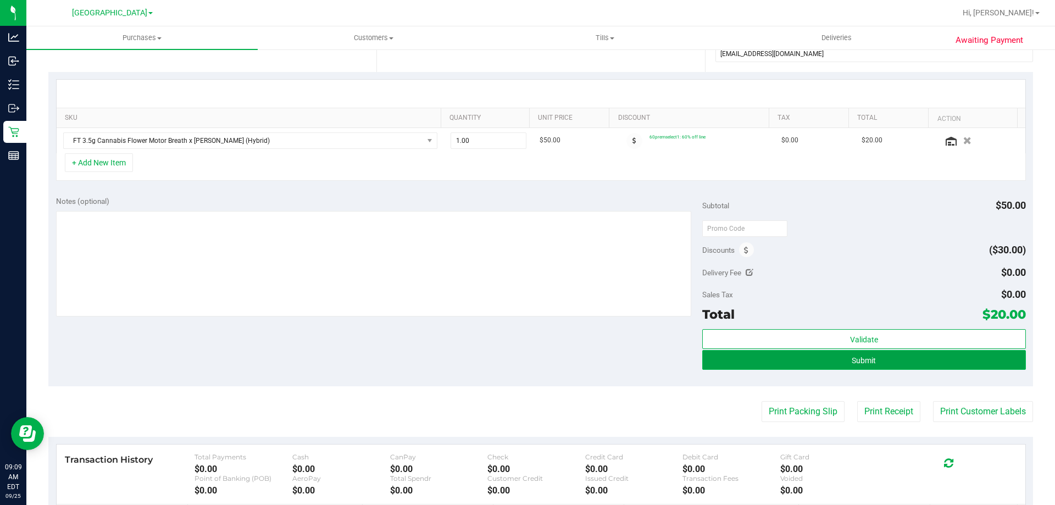
click at [881, 353] on button "Submit" at bounding box center [864, 360] width 323 height 20
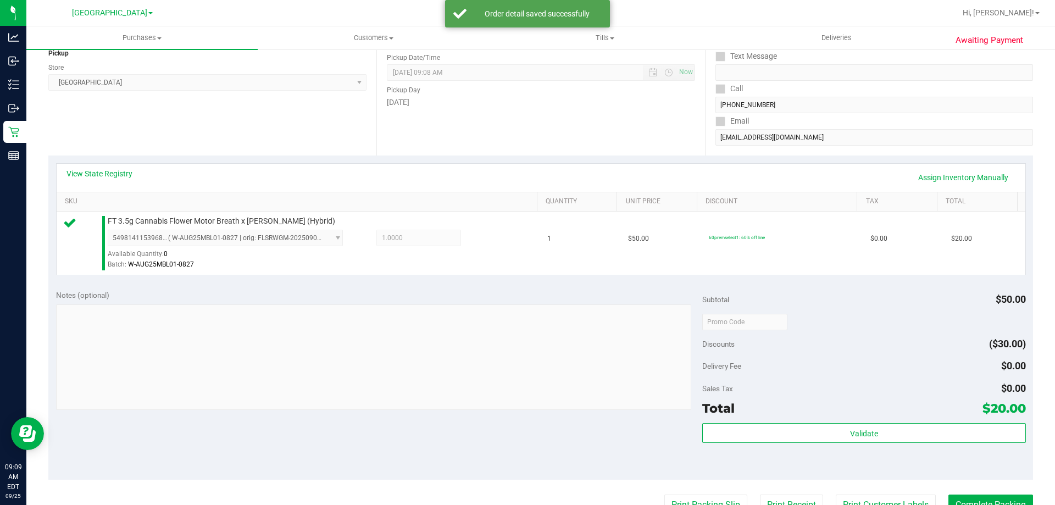
scroll to position [220, 0]
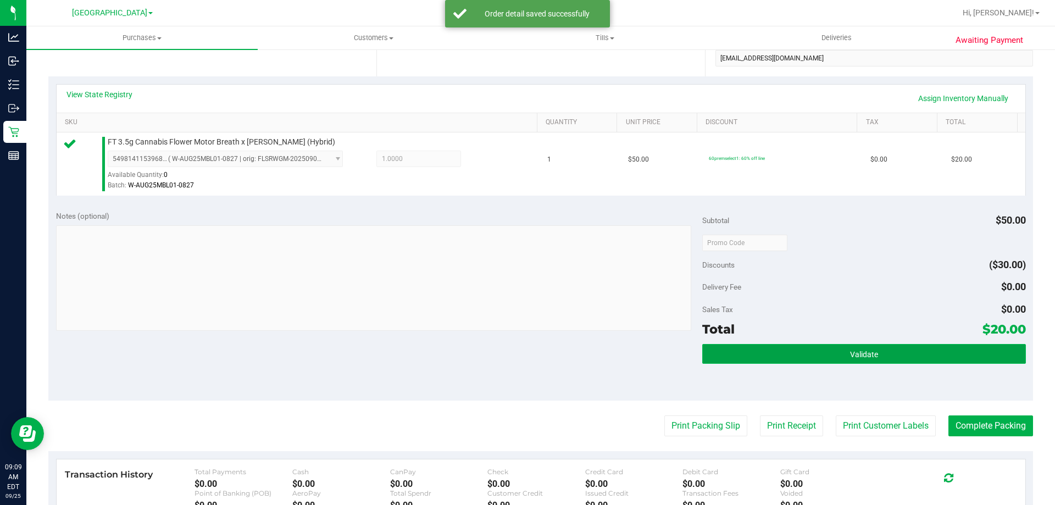
click at [869, 355] on span "Validate" at bounding box center [864, 354] width 28 height 9
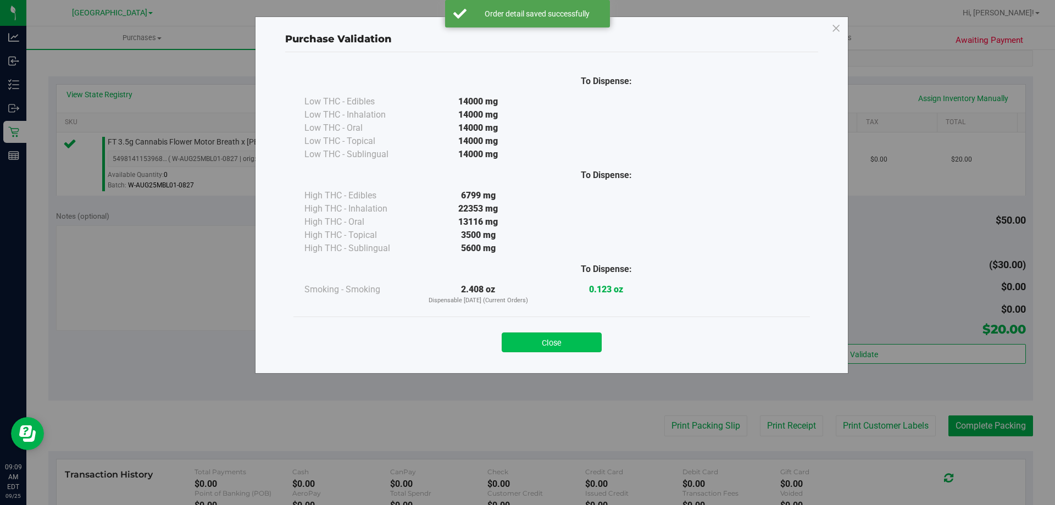
click at [579, 340] on button "Close" at bounding box center [552, 343] width 100 height 20
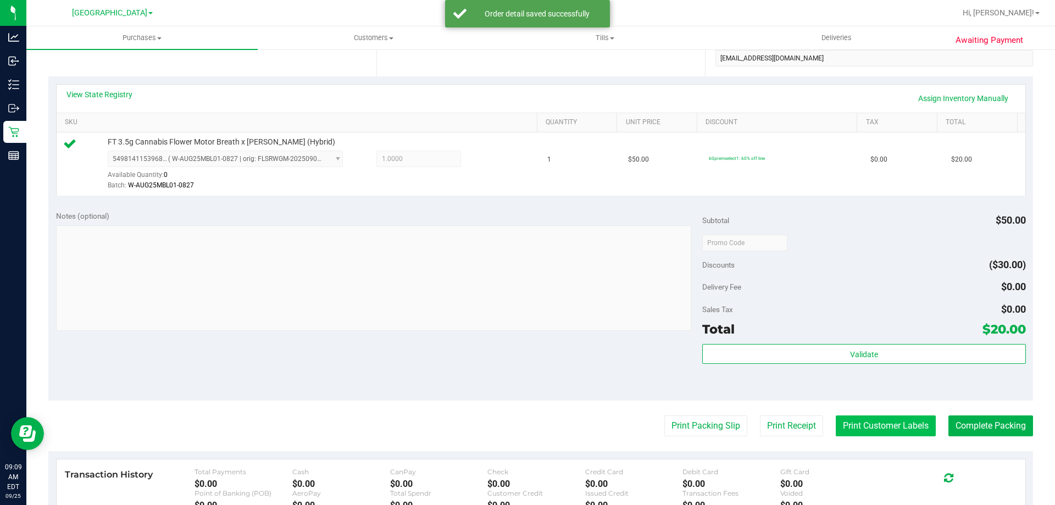
click at [856, 423] on button "Print Customer Labels" at bounding box center [886, 426] width 100 height 21
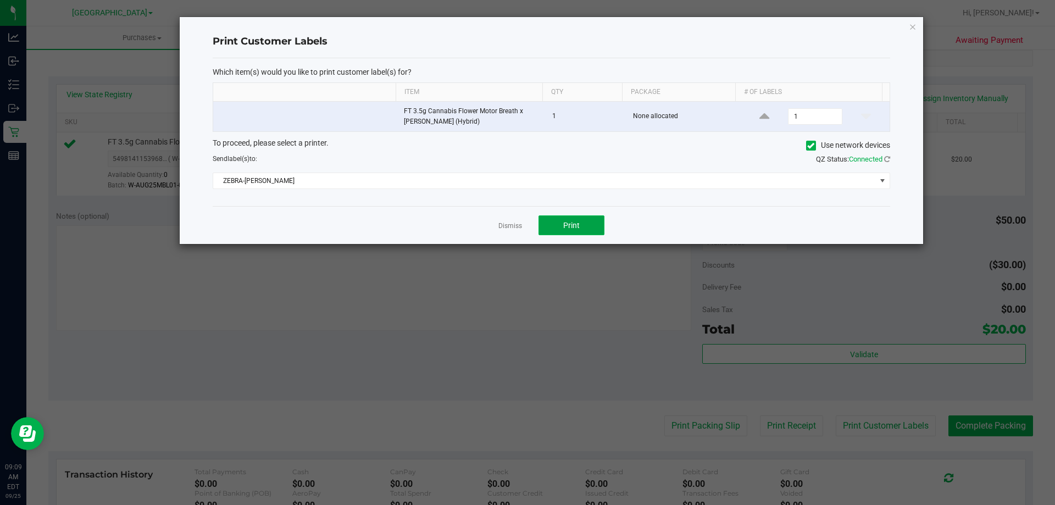
click at [576, 224] on span "Print" at bounding box center [571, 225] width 16 height 9
click at [911, 27] on icon "button" at bounding box center [913, 26] width 8 height 13
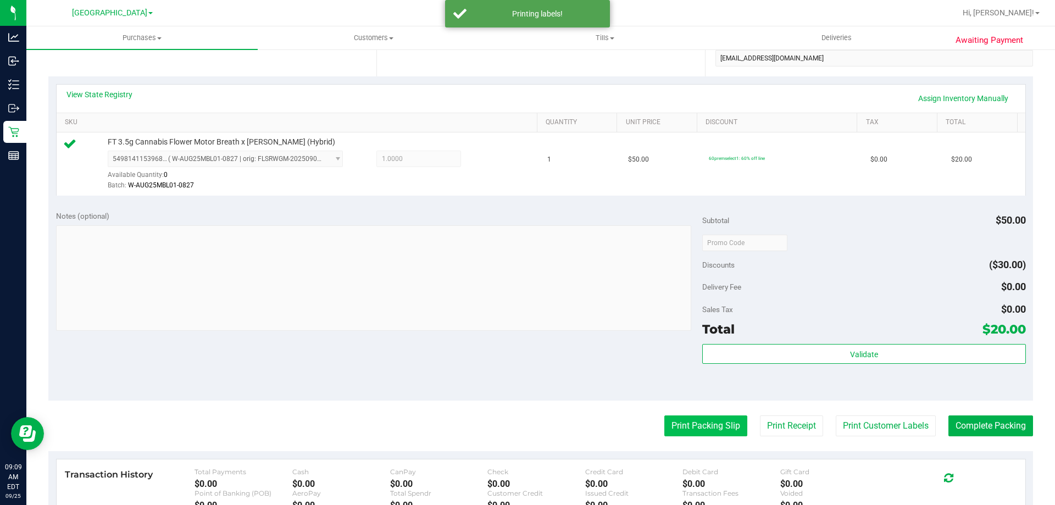
click at [687, 433] on button "Print Packing Slip" at bounding box center [706, 426] width 83 height 21
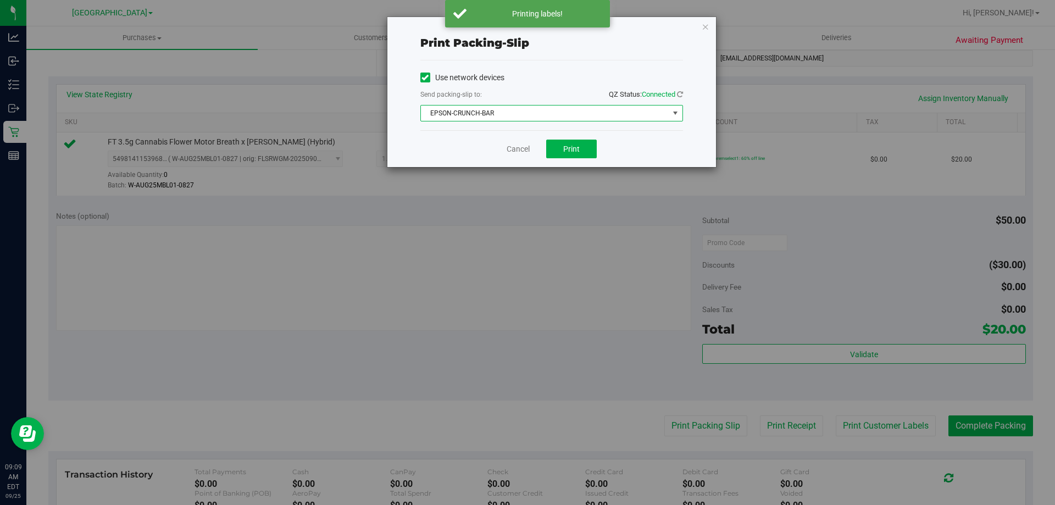
click at [561, 117] on span "EPSON-CRUNCH-BAR" at bounding box center [545, 113] width 248 height 15
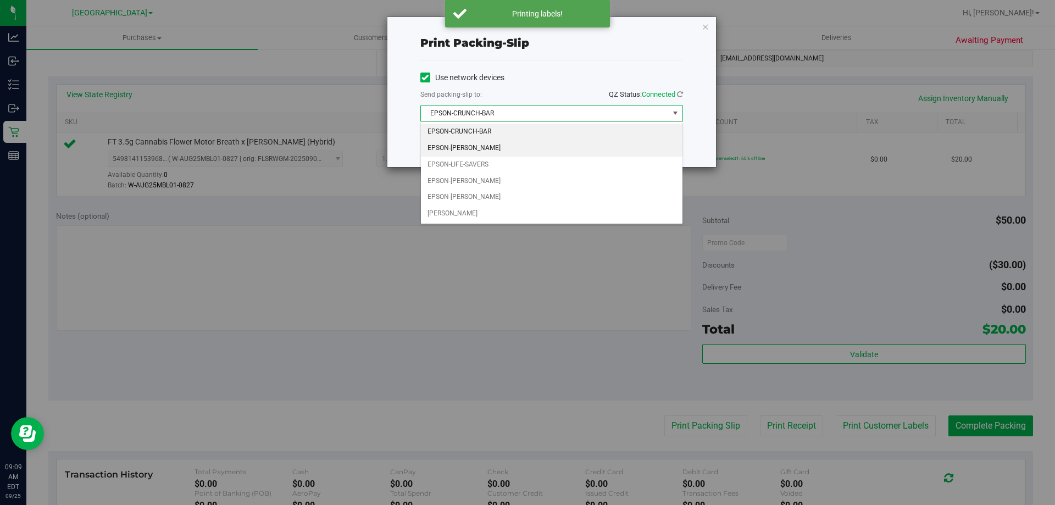
click at [485, 146] on li "EPSON-[PERSON_NAME]" at bounding box center [552, 148] width 262 height 16
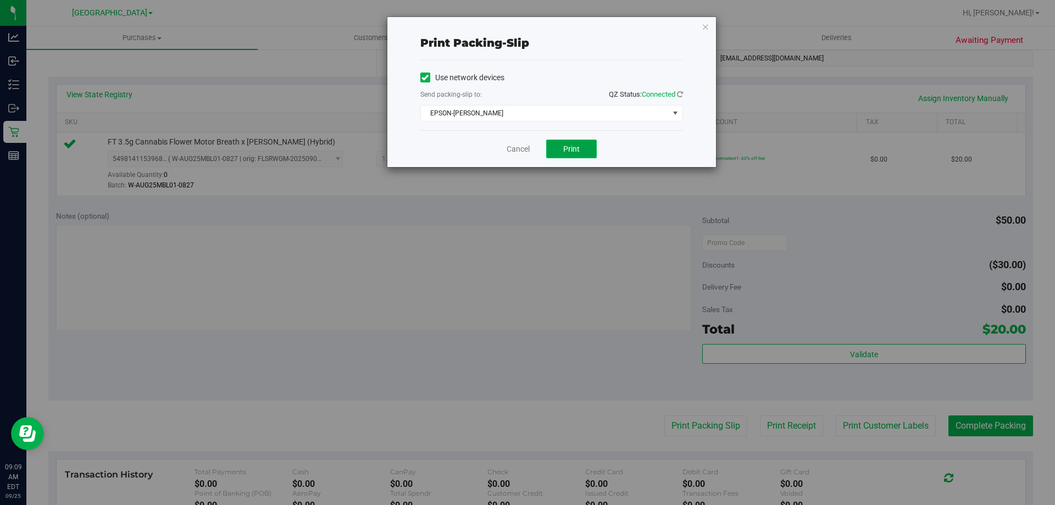
click at [573, 151] on span "Print" at bounding box center [571, 149] width 16 height 9
click at [705, 32] on icon "button" at bounding box center [706, 26] width 8 height 13
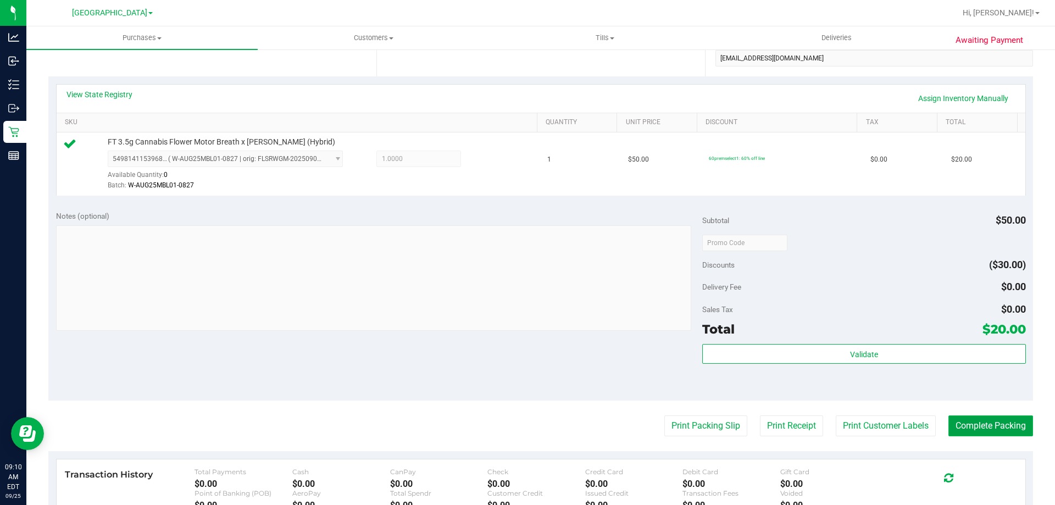
click at [977, 428] on button "Complete Packing" at bounding box center [991, 426] width 85 height 21
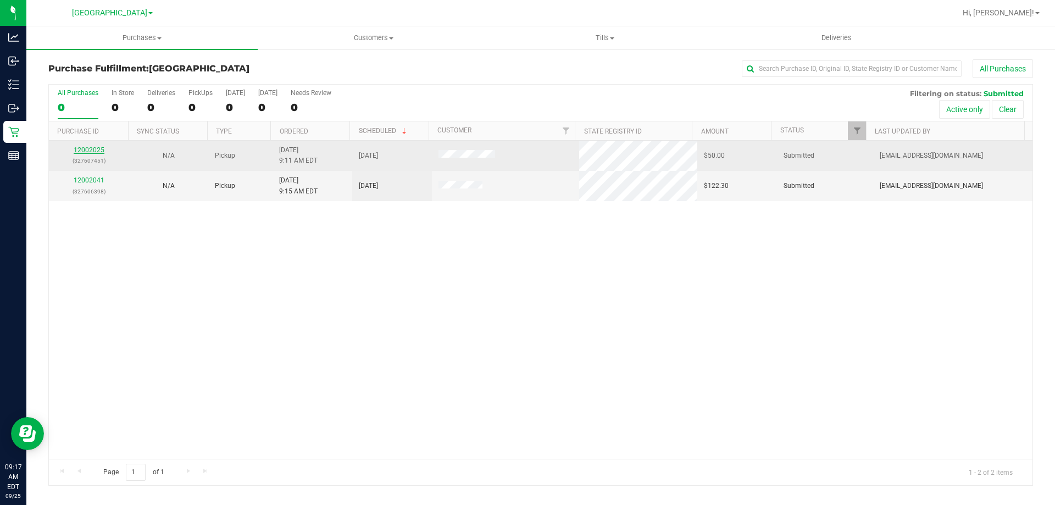
click at [91, 149] on link "12002025" at bounding box center [89, 150] width 31 height 8
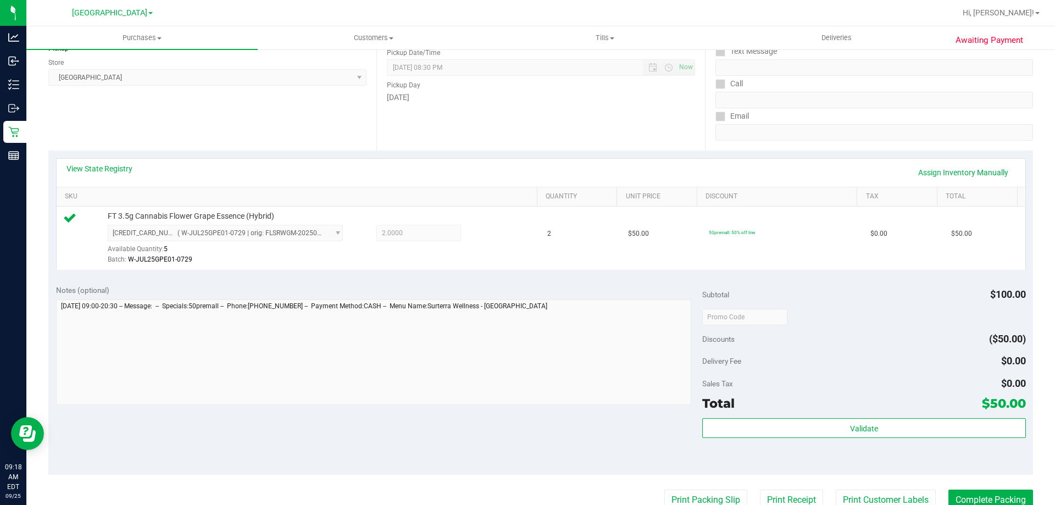
scroll to position [275, 0]
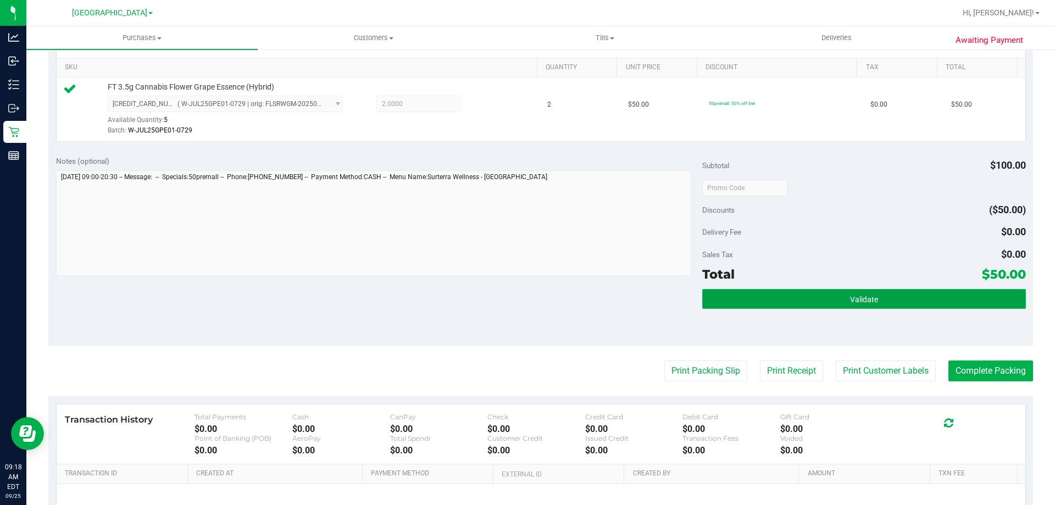
click at [882, 290] on button "Validate" at bounding box center [864, 299] width 323 height 20
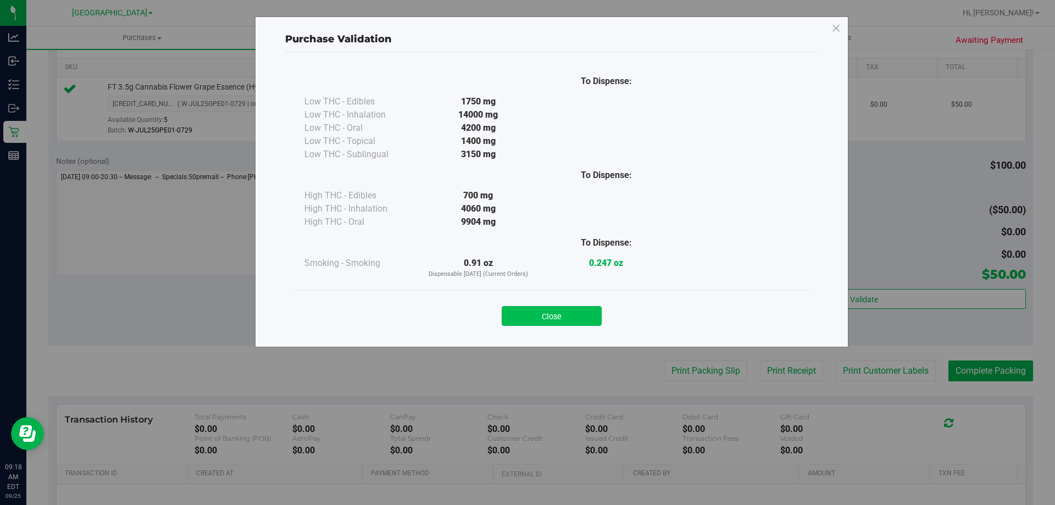
click at [541, 315] on button "Close" at bounding box center [552, 316] width 100 height 20
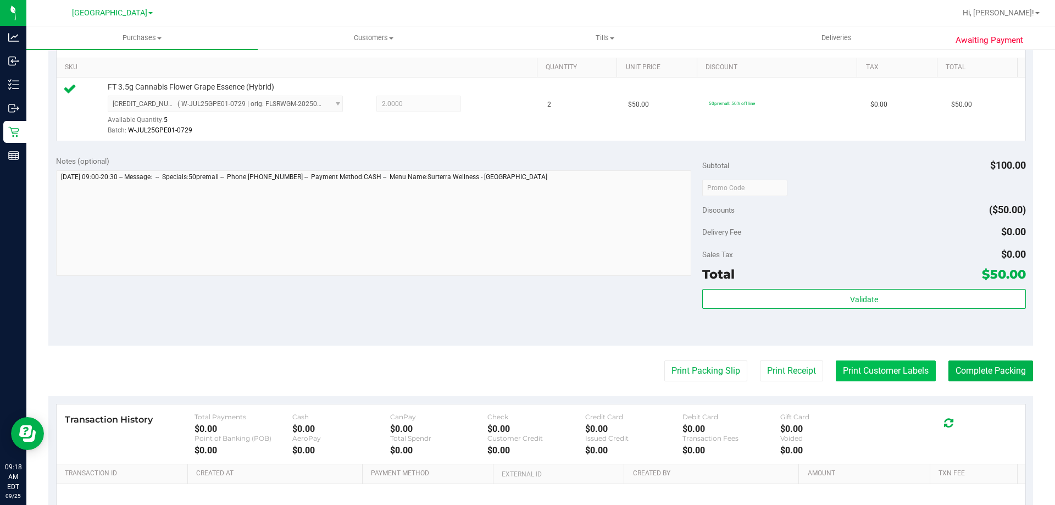
click at [877, 365] on button "Print Customer Labels" at bounding box center [886, 371] width 100 height 21
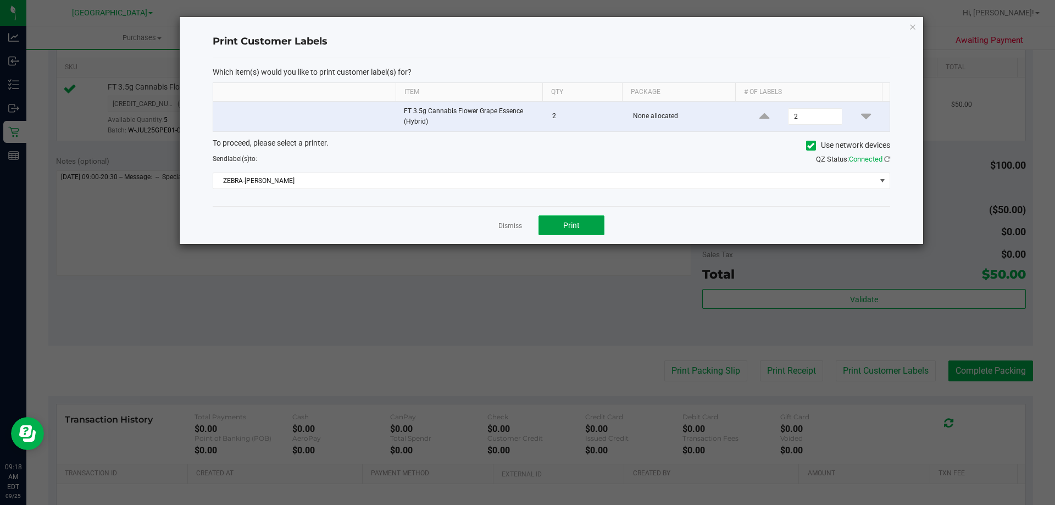
click at [573, 225] on span "Print" at bounding box center [571, 225] width 16 height 9
click at [512, 225] on link "Dismiss" at bounding box center [511, 226] width 24 height 9
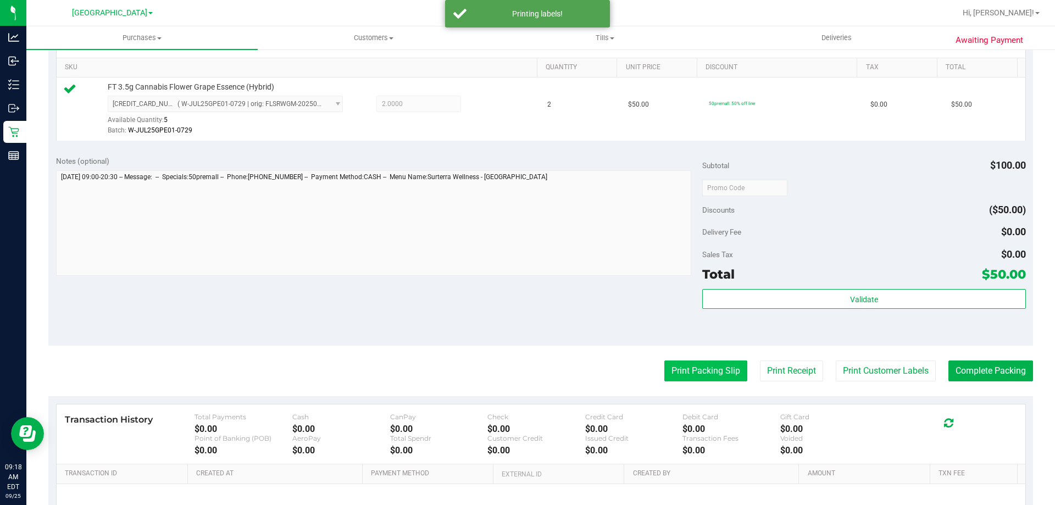
click at [700, 372] on button "Print Packing Slip" at bounding box center [706, 371] width 83 height 21
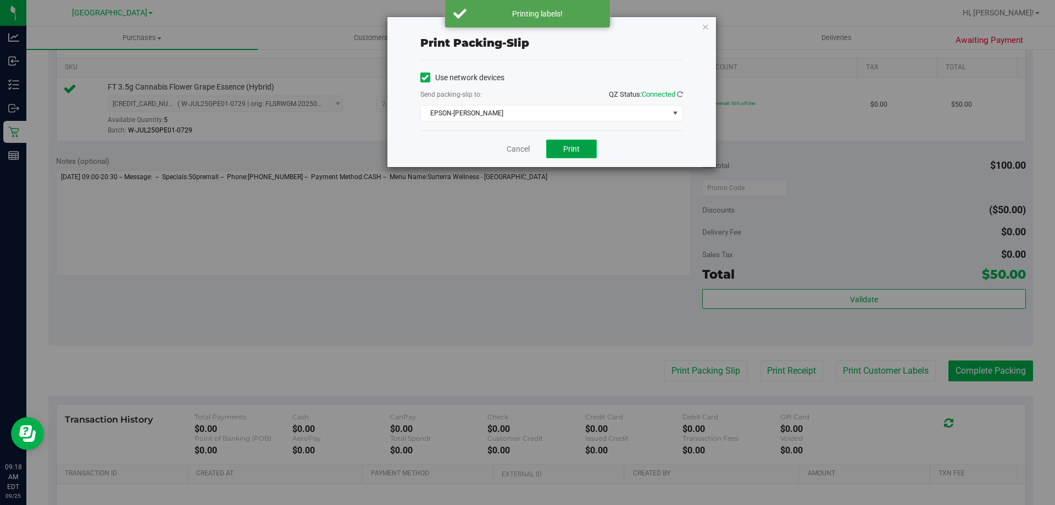
click at [567, 153] on span "Print" at bounding box center [571, 149] width 16 height 9
click at [527, 148] on link "Cancel" at bounding box center [518, 149] width 23 height 12
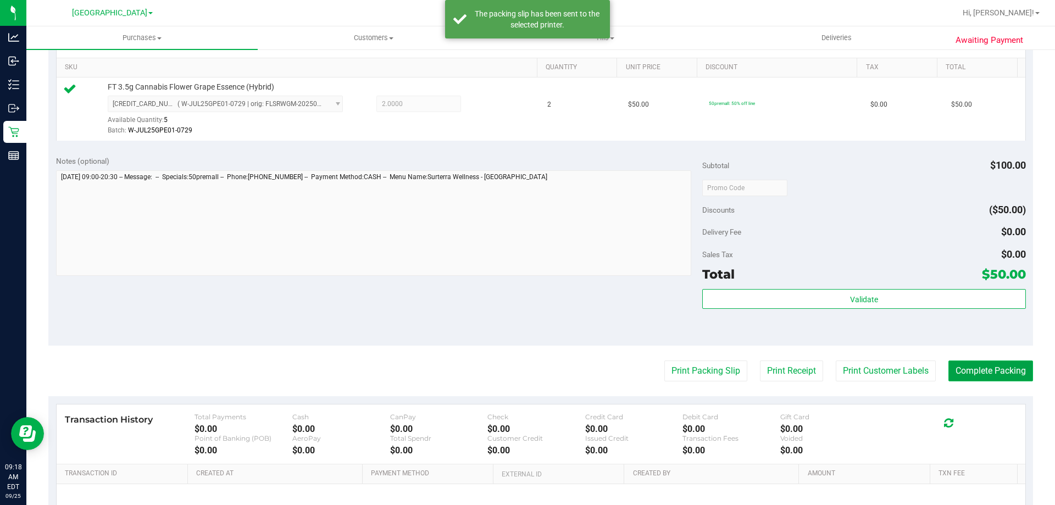
click at [1004, 372] on button "Complete Packing" at bounding box center [991, 371] width 85 height 21
